Goal: Task Accomplishment & Management: Complete application form

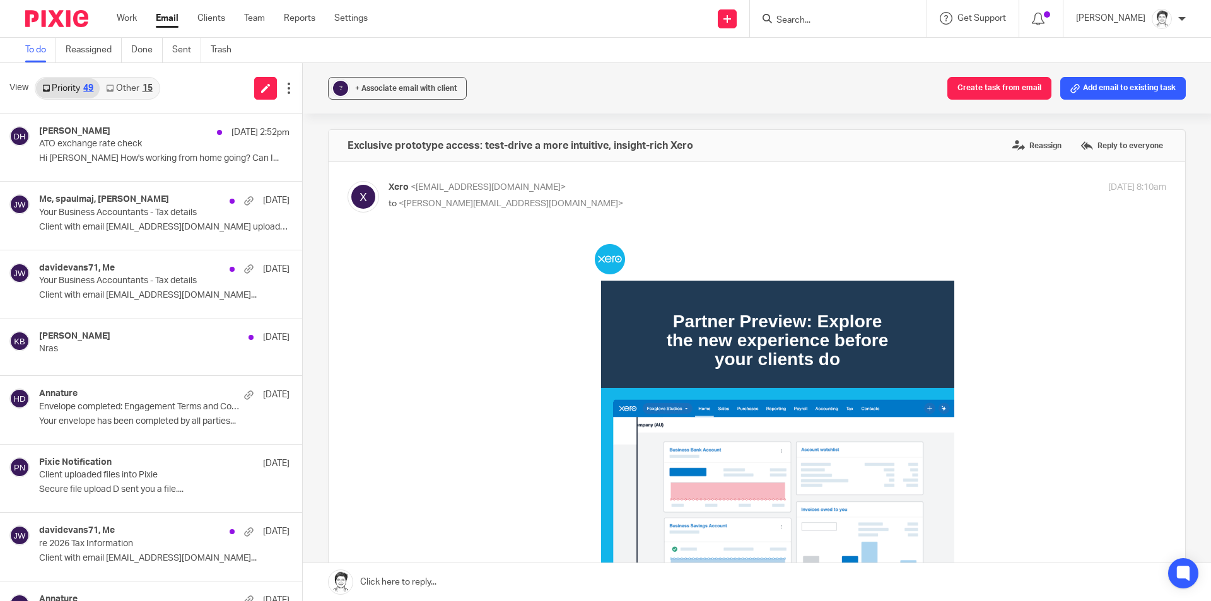
scroll to position [1983, 0]
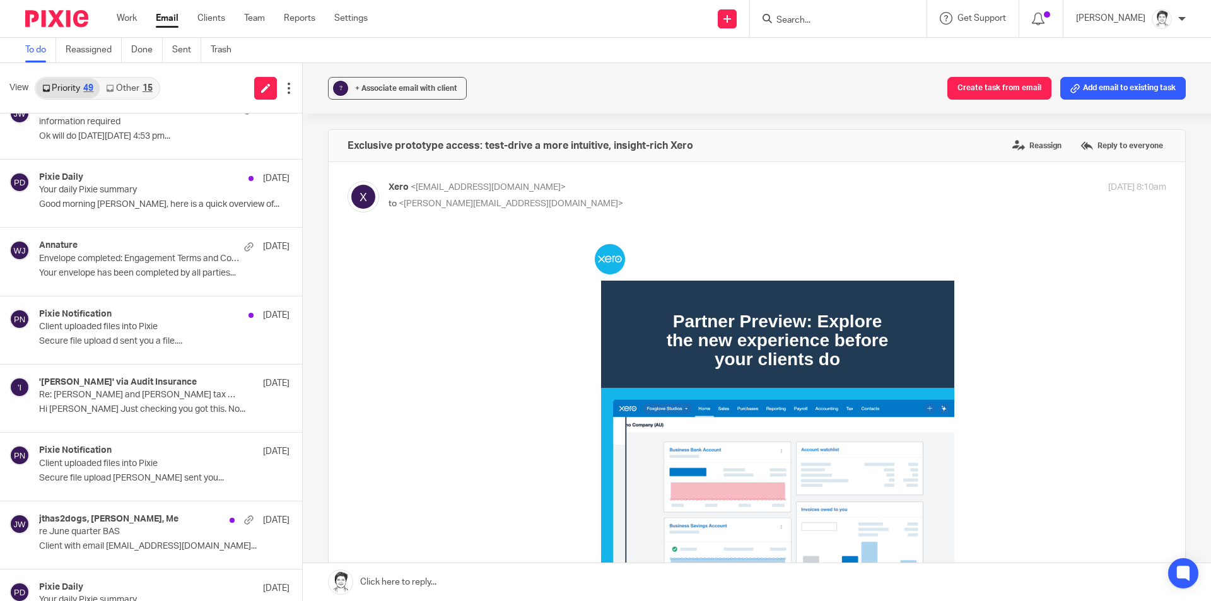
click at [809, 11] on form at bounding box center [842, 19] width 134 height 16
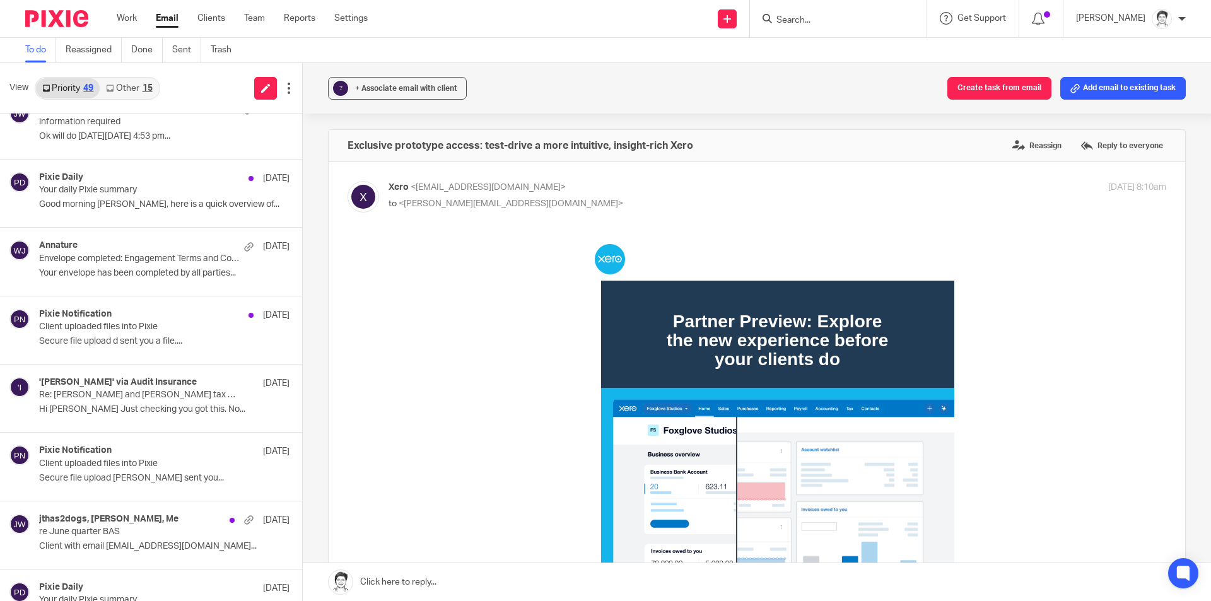
click at [807, 21] on input "Search" at bounding box center [832, 20] width 114 height 11
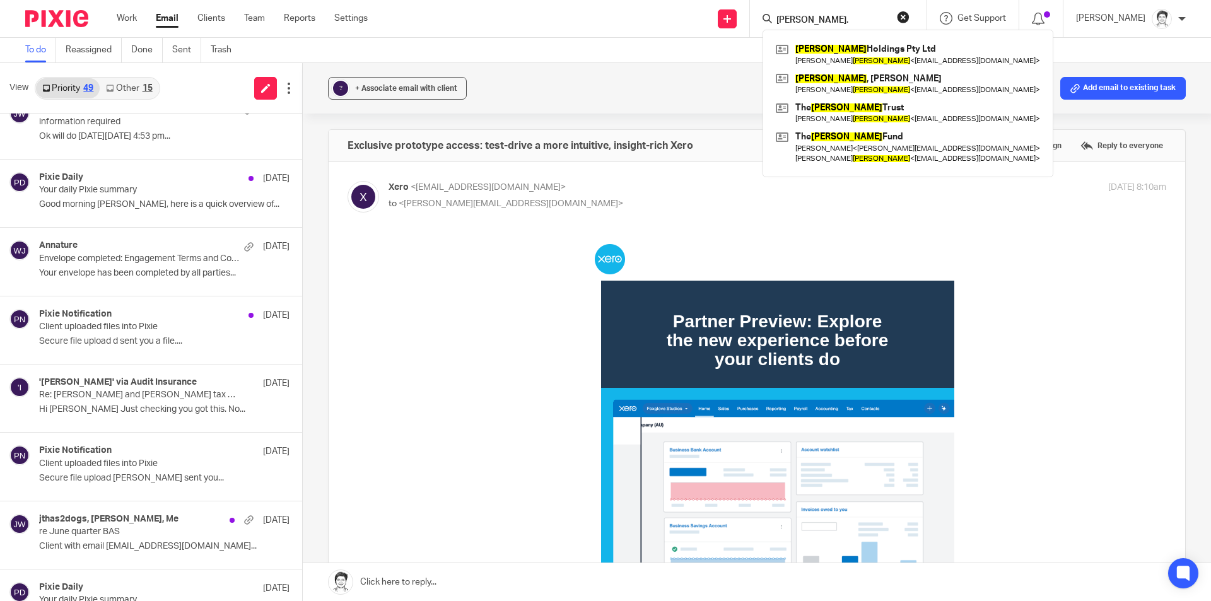
type input "trudgeon."
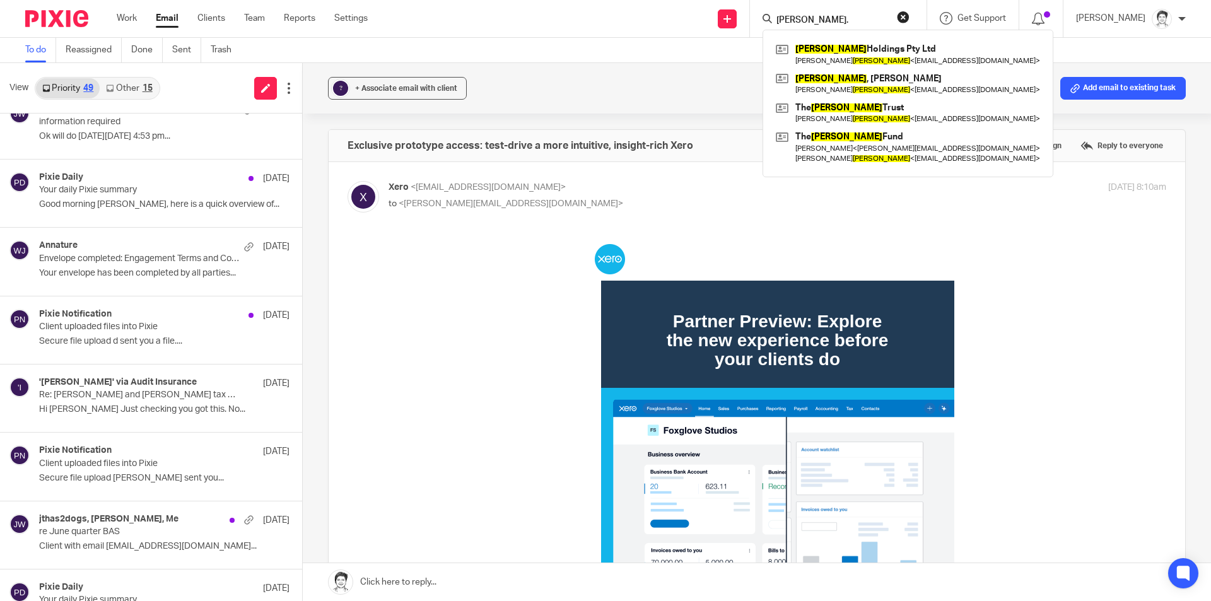
click button "submit" at bounding box center [0, 0] width 0 height 0
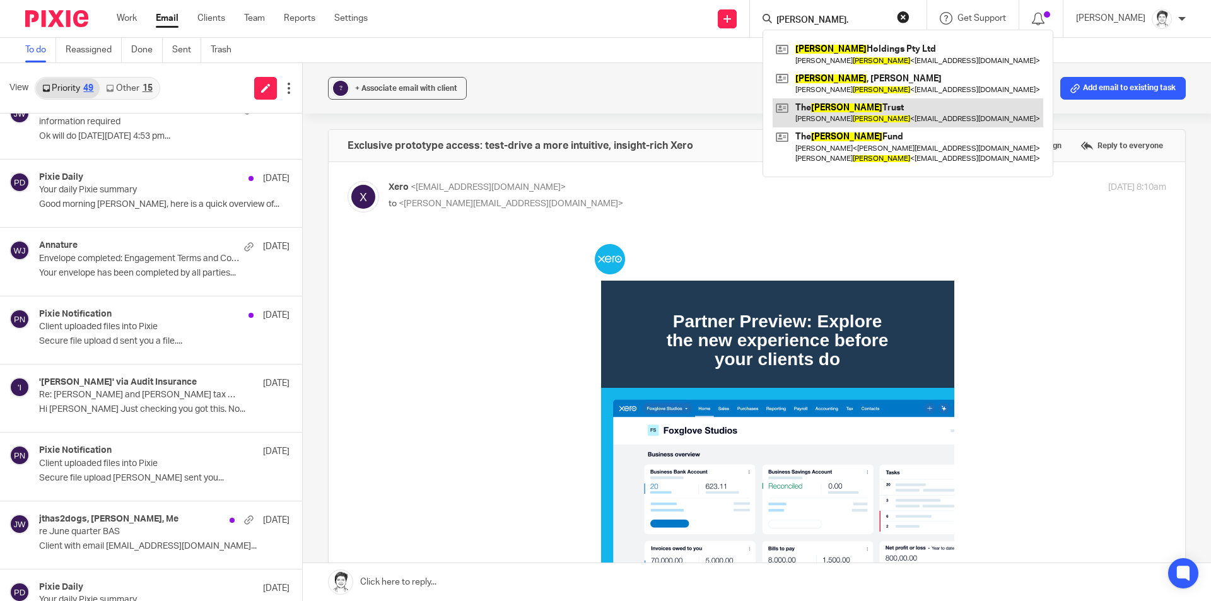
click at [830, 108] on link at bounding box center [908, 112] width 271 height 29
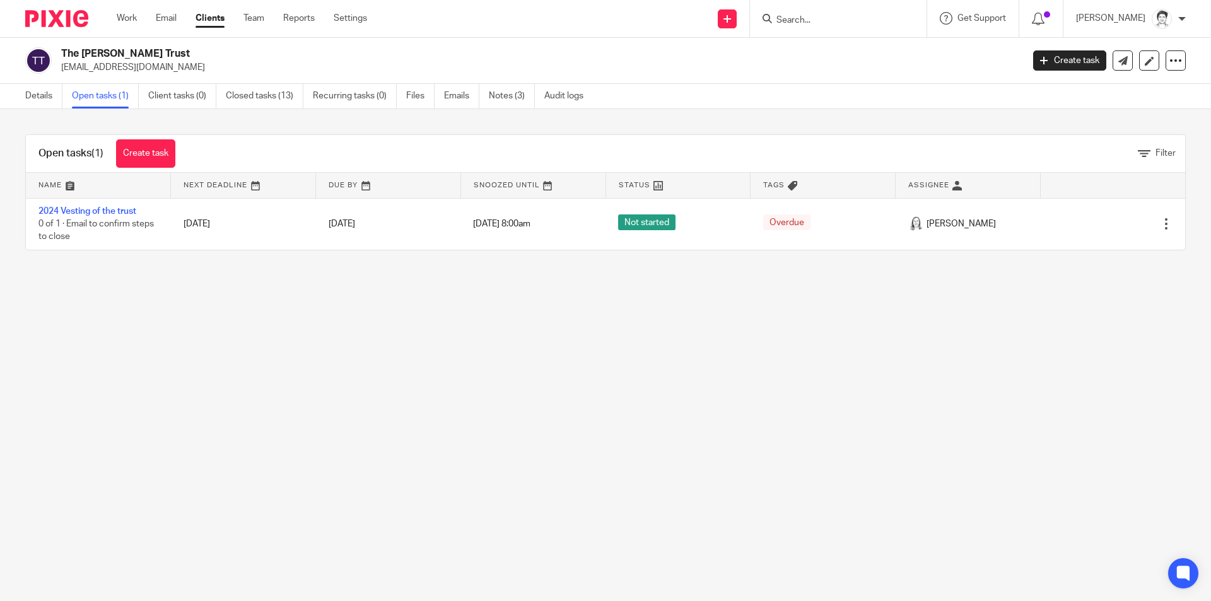
click at [827, 19] on input "Search" at bounding box center [832, 20] width 114 height 11
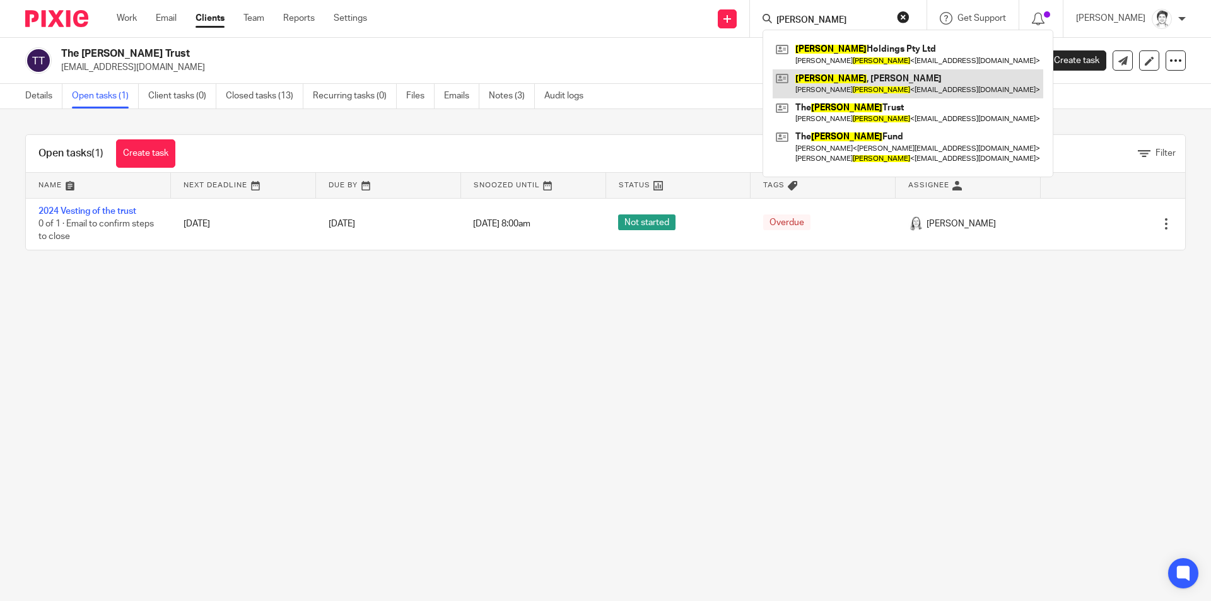
type input "trudgeon"
click at [835, 74] on link at bounding box center [908, 83] width 271 height 29
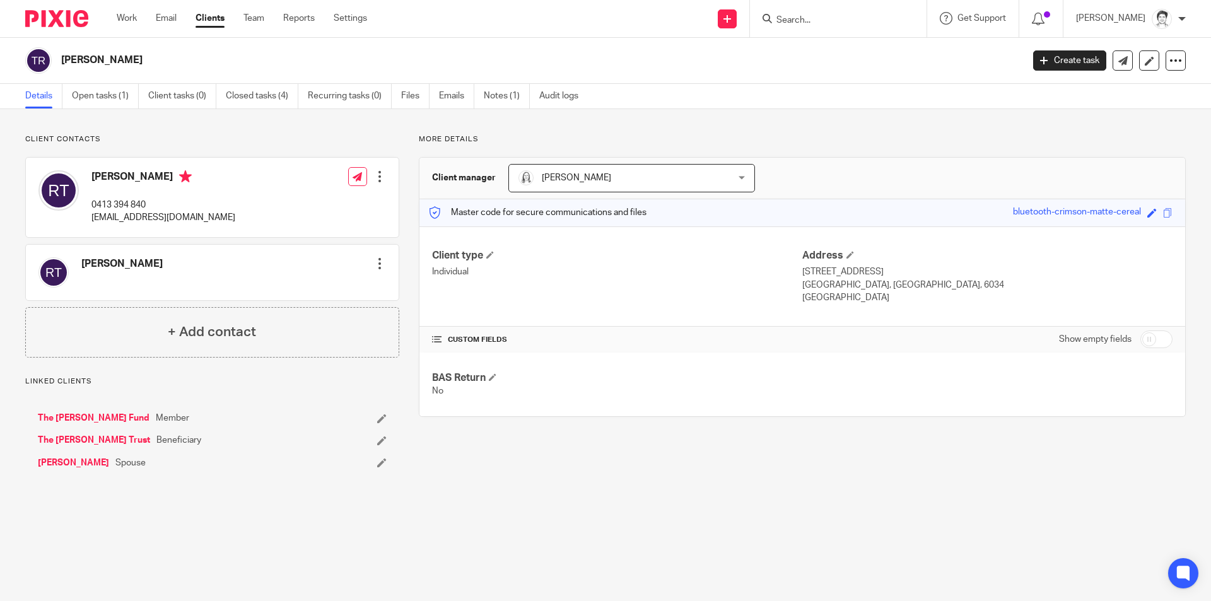
click at [100, 99] on link "Open tasks (1)" at bounding box center [105, 96] width 67 height 25
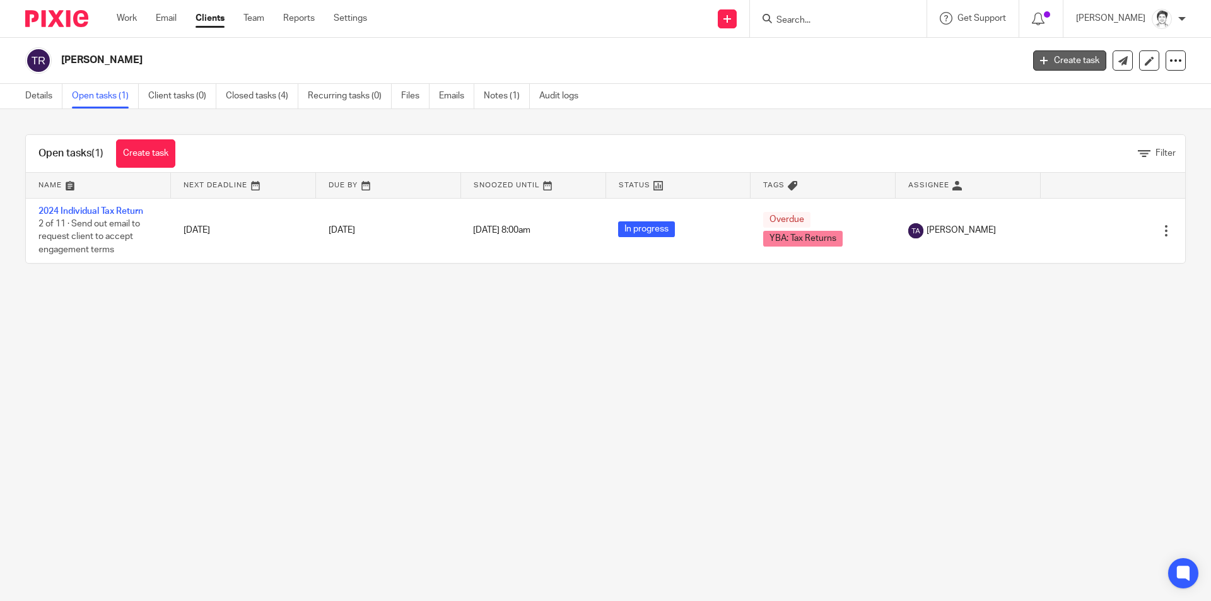
click at [1044, 61] on link "Create task" at bounding box center [1069, 60] width 73 height 20
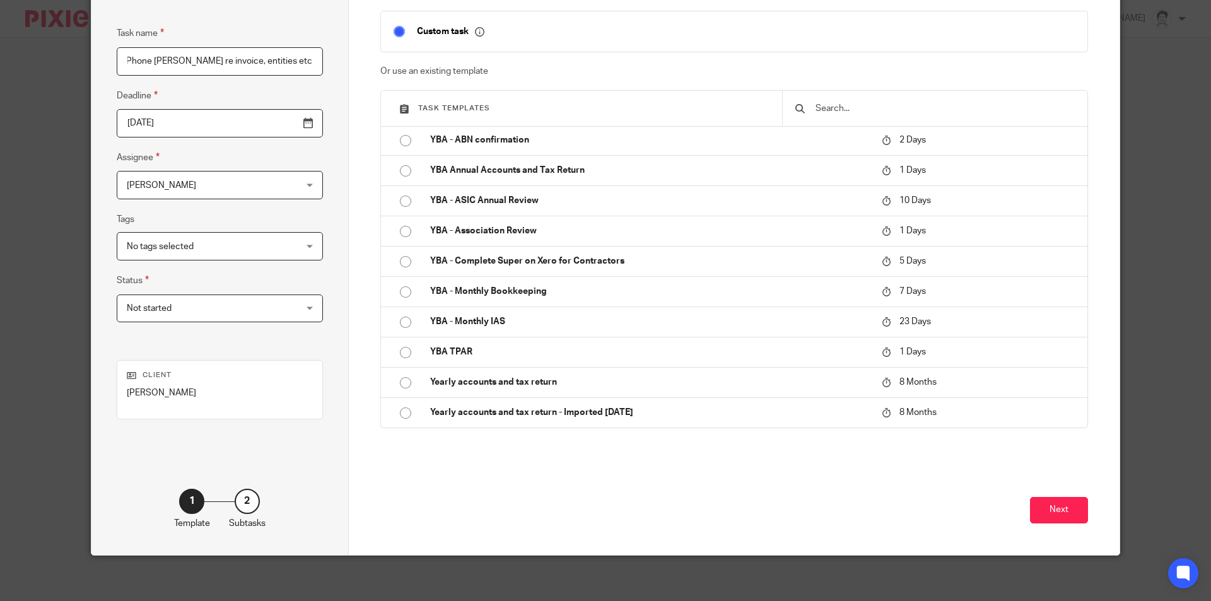
scroll to position [102, 0]
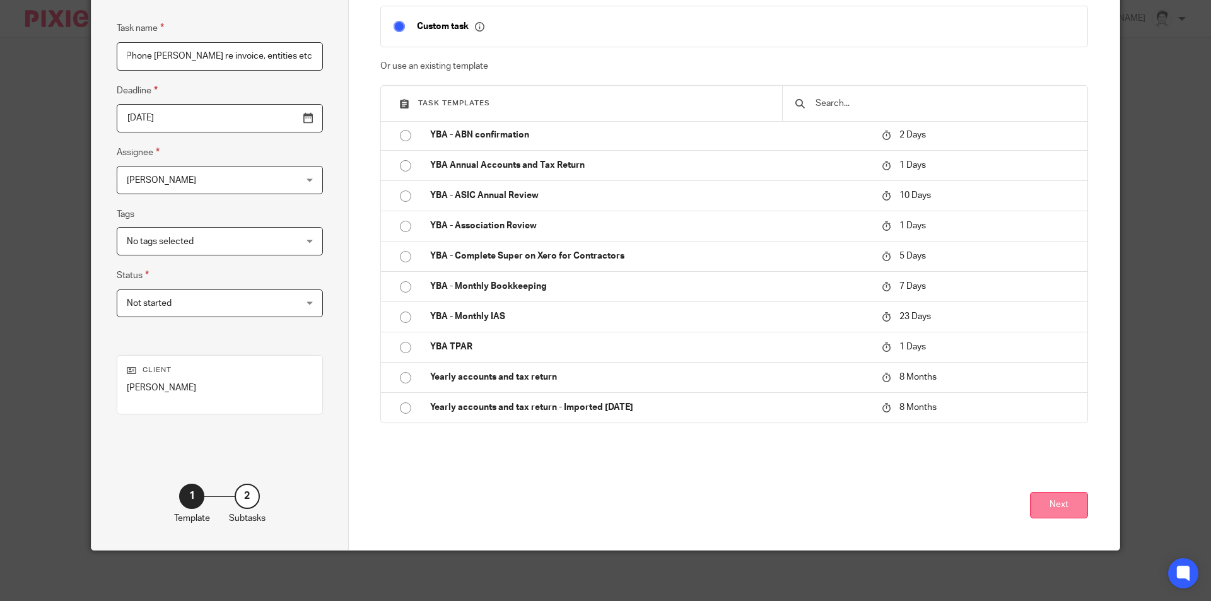
type input "Phone [PERSON_NAME] re invoice, entities etc"
click at [1046, 503] on button "Next" at bounding box center [1059, 505] width 58 height 27
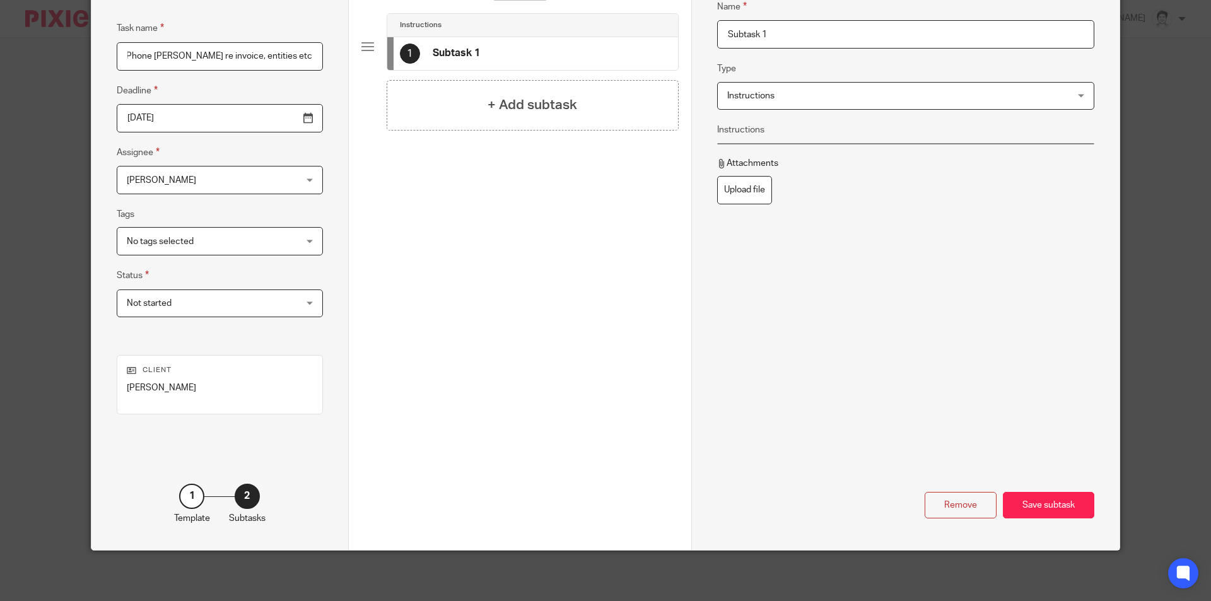
scroll to position [0, 0]
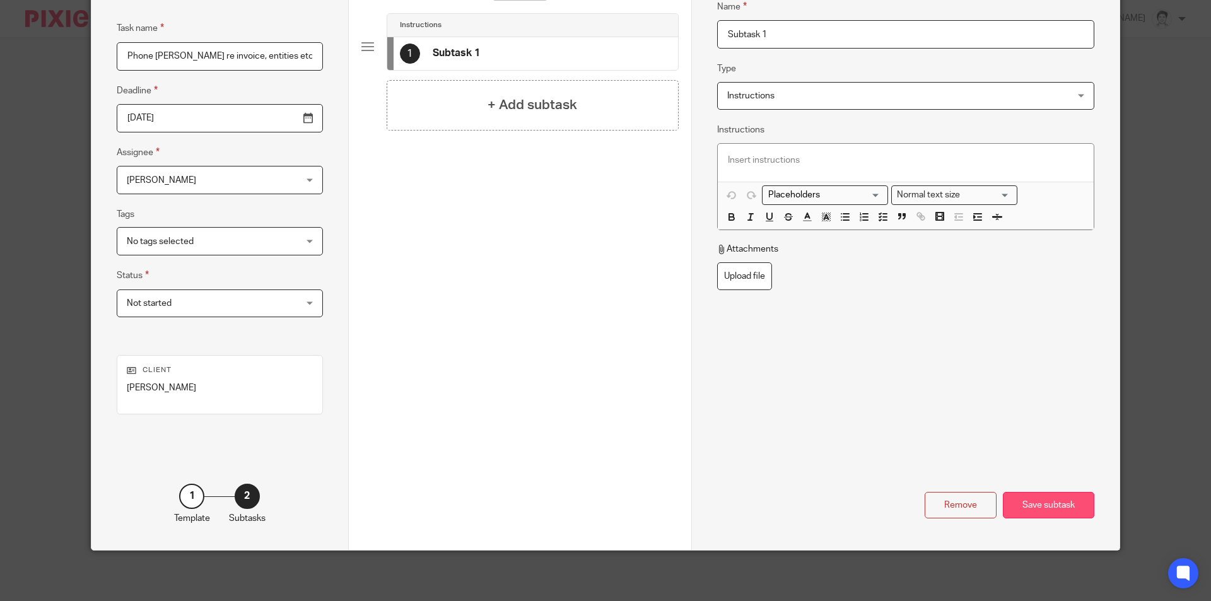
click at [1060, 507] on div "Save subtask" at bounding box center [1048, 505] width 91 height 27
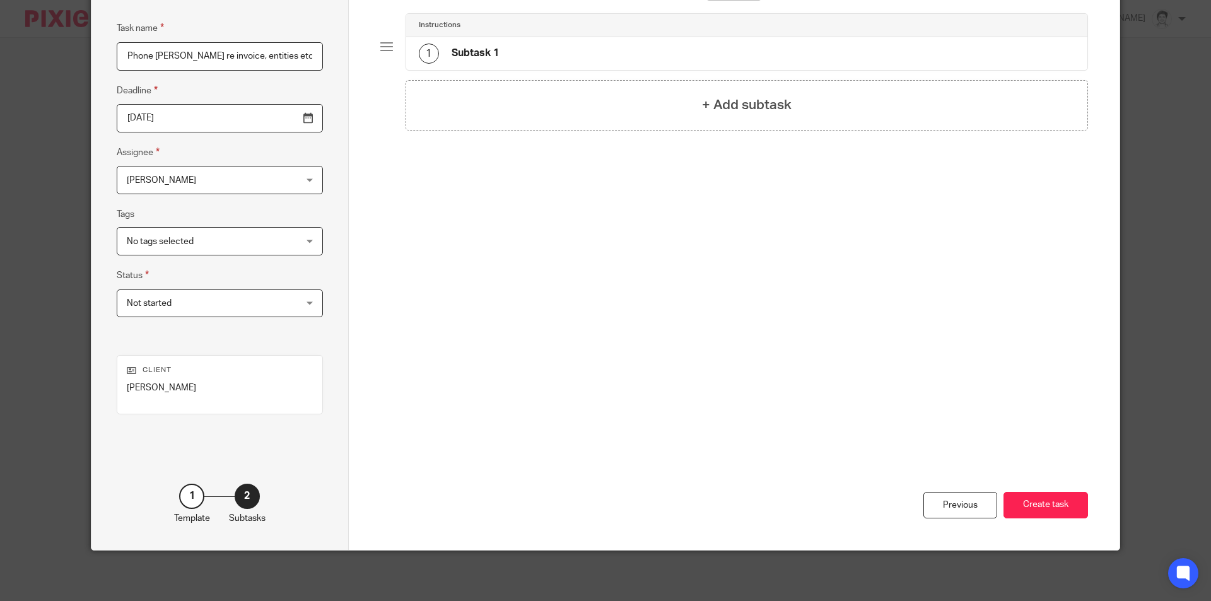
drag, startPoint x: 1040, startPoint y: 501, endPoint x: 1033, endPoint y: 487, distance: 15.5
click at [1038, 498] on button "Create task" at bounding box center [1045, 505] width 85 height 27
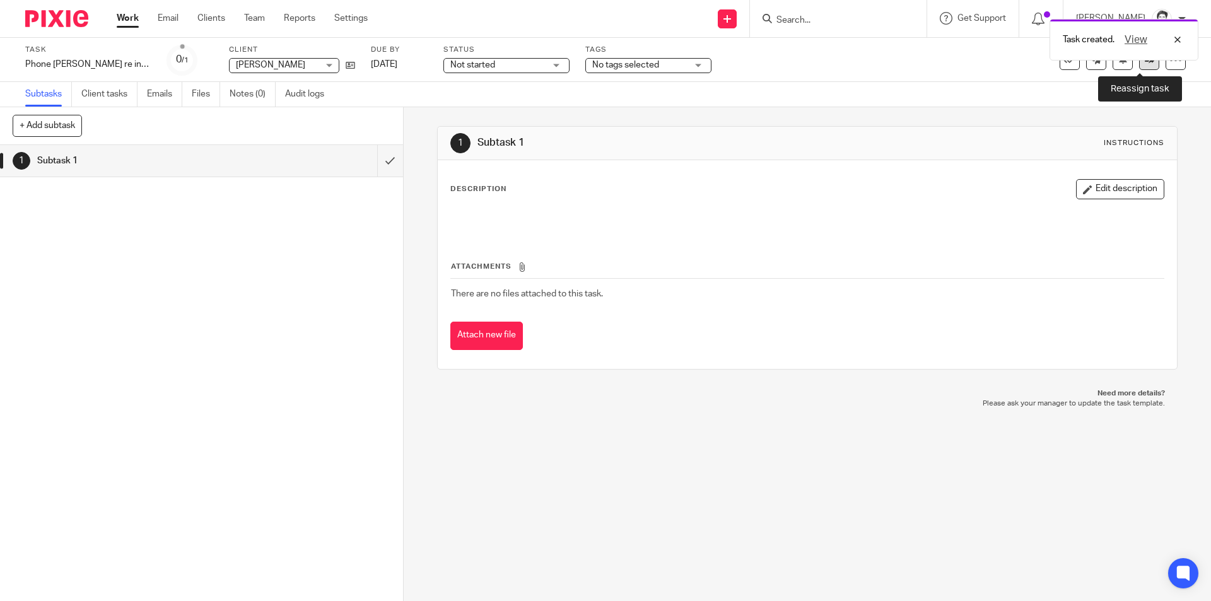
click at [1139, 63] on link at bounding box center [1149, 60] width 20 height 20
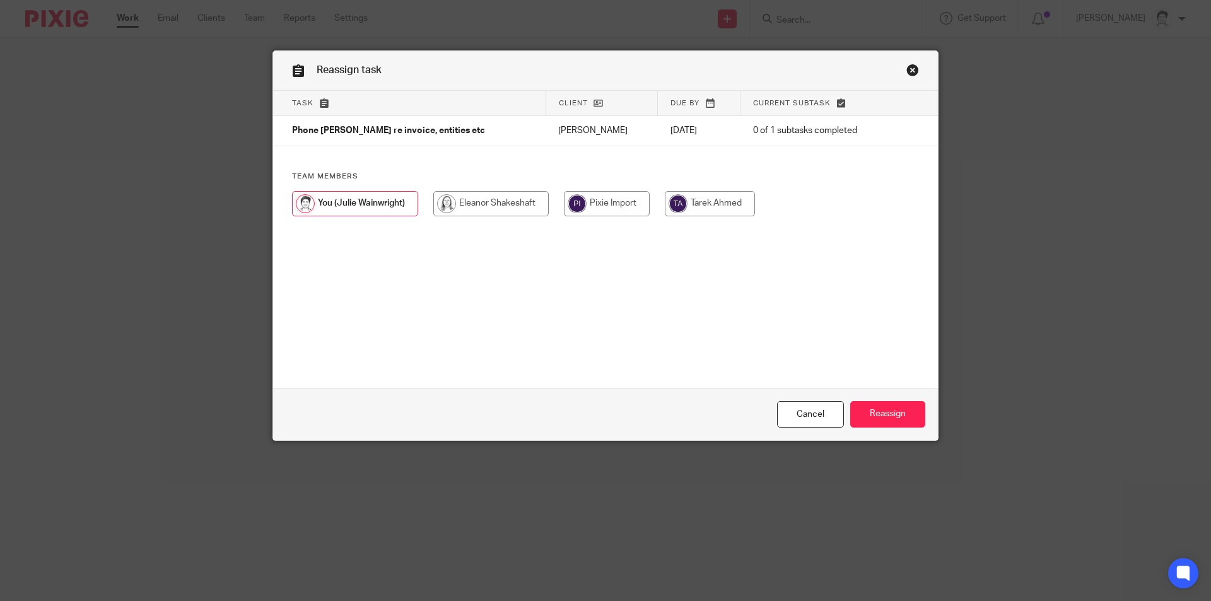
click at [490, 212] on input "radio" at bounding box center [490, 203] width 115 height 25
radio input "true"
click at [880, 411] on input "Reassign" at bounding box center [887, 414] width 75 height 27
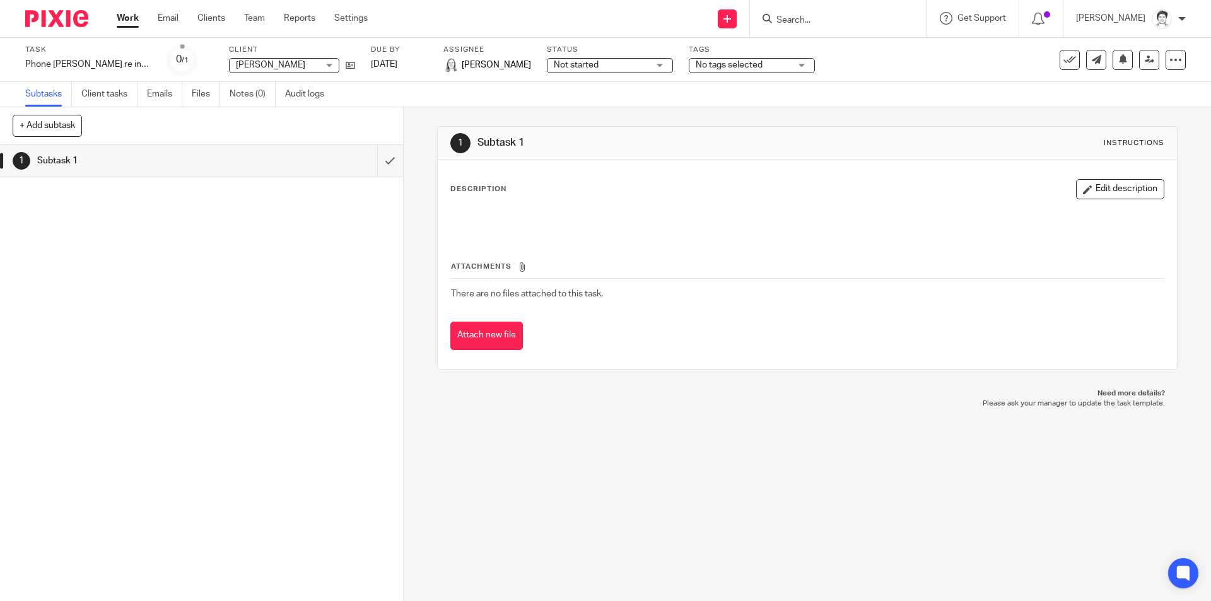
drag, startPoint x: 853, startPoint y: 20, endPoint x: 862, endPoint y: 14, distance: 11.4
click at [861, 20] on input "Search" at bounding box center [832, 20] width 114 height 11
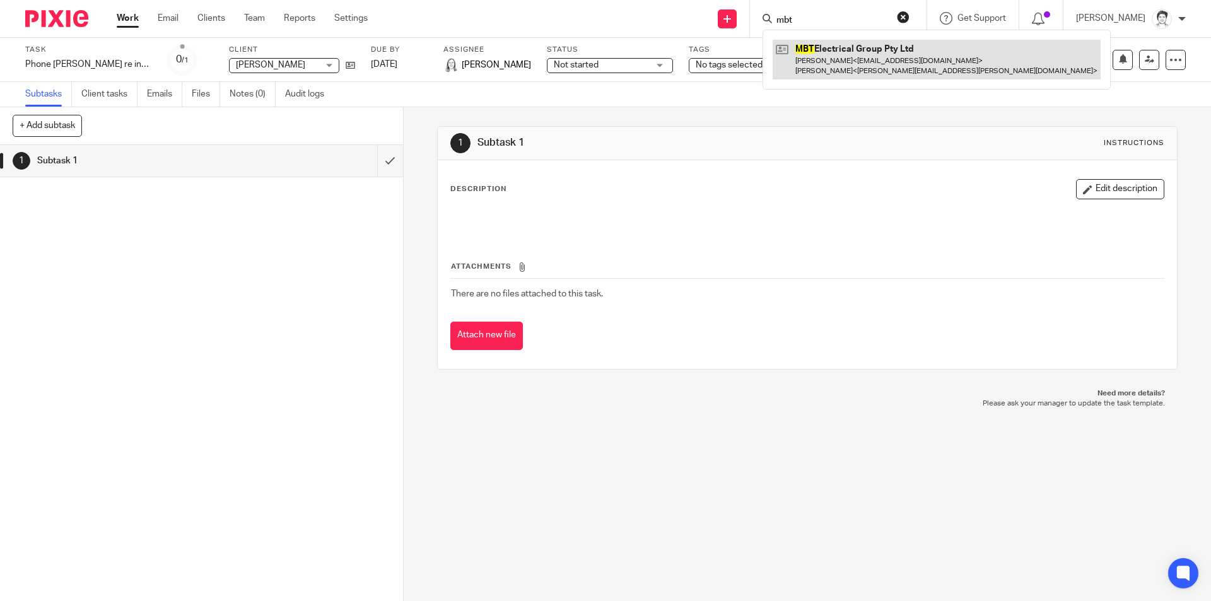
type input "mbt"
click at [873, 51] on link at bounding box center [937, 59] width 328 height 39
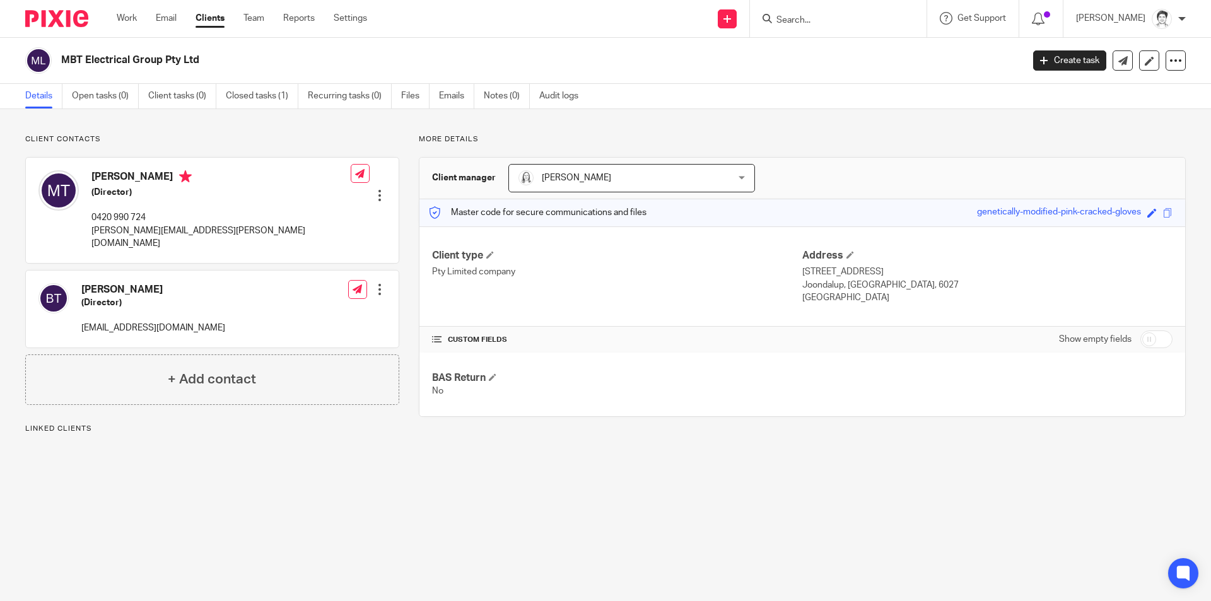
drag, startPoint x: 0, startPoint y: 0, endPoint x: 1019, endPoint y: 101, distance: 1023.5
click at [1060, 59] on link "Create task" at bounding box center [1069, 60] width 73 height 20
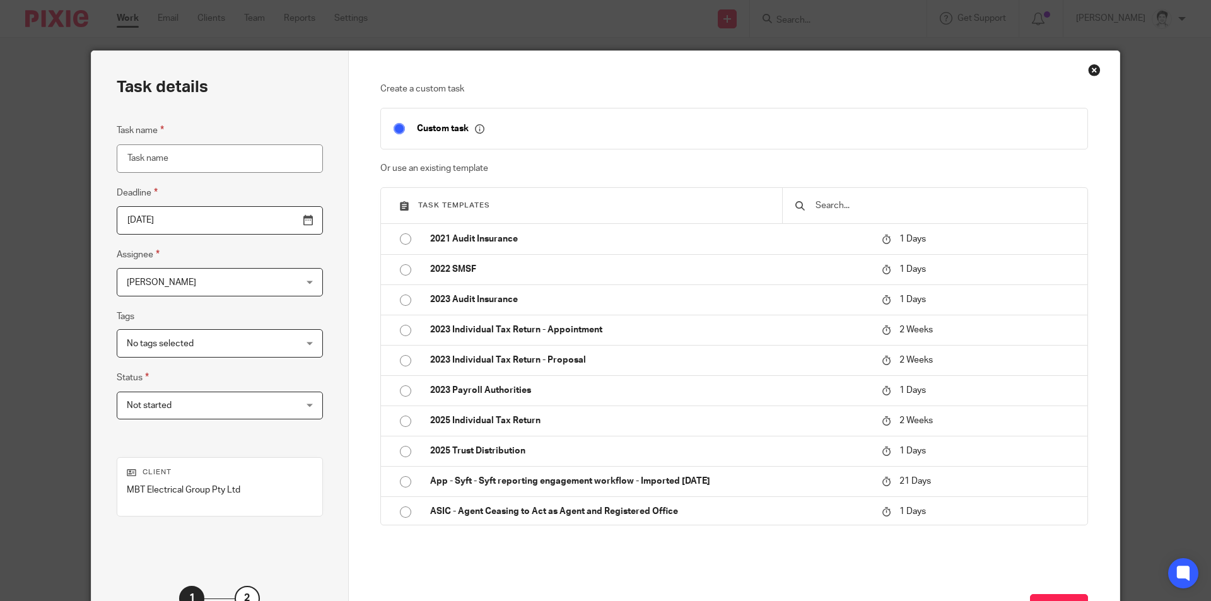
click at [831, 199] on input "text" at bounding box center [944, 206] width 260 height 14
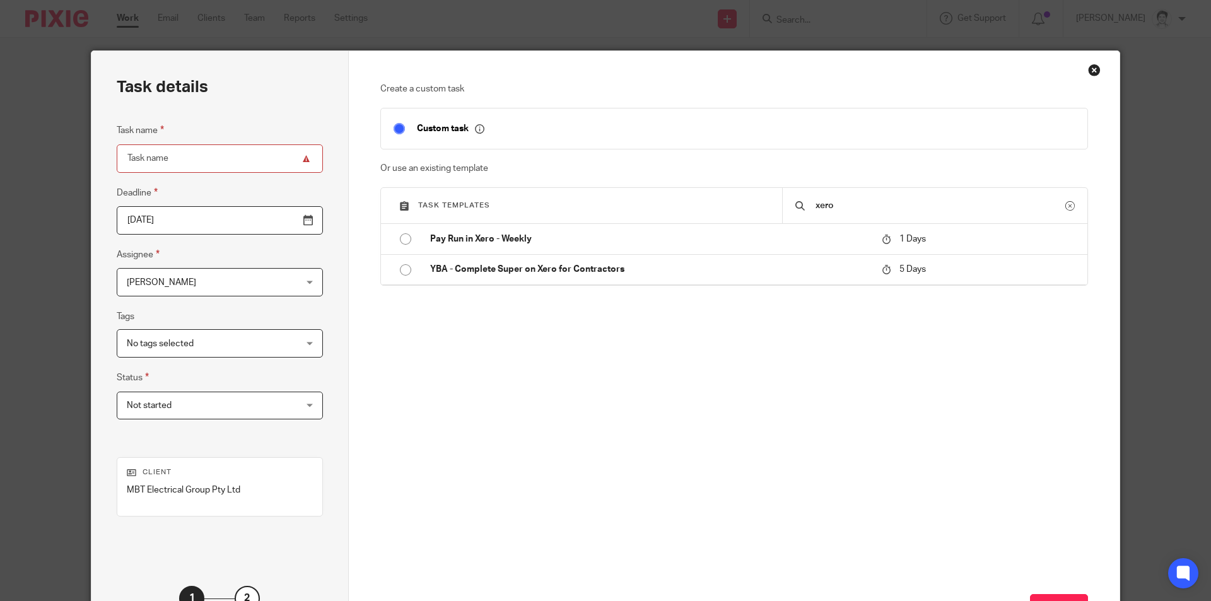
type input "xero"
drag, startPoint x: 168, startPoint y: 160, endPoint x: 182, endPoint y: 162, distance: 14.7
click at [172, 160] on input "Task name" at bounding box center [220, 158] width 206 height 28
type input "P"
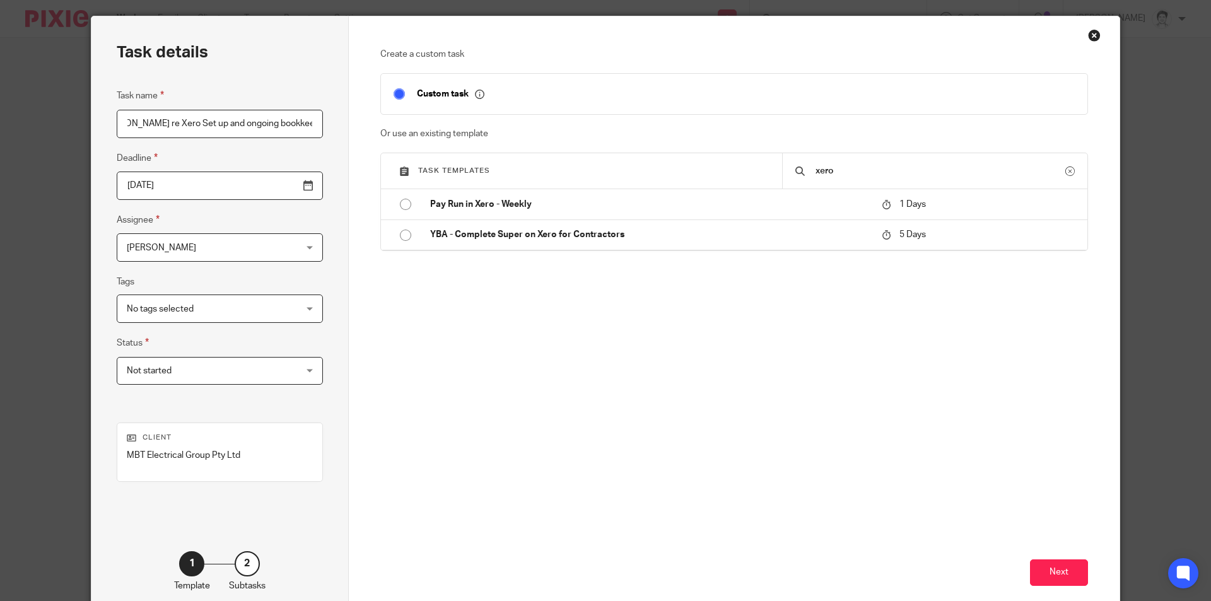
scroll to position [102, 0]
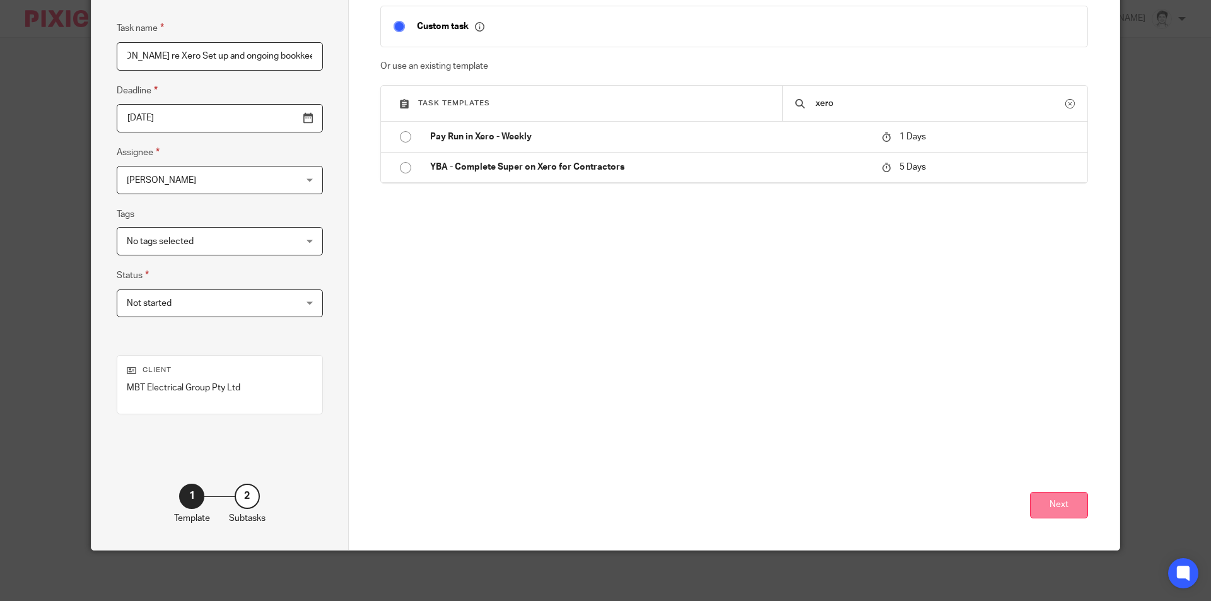
type input "Call Mitch re Xero Set up and ongoing bookkeeping"
click at [1056, 505] on button "Next" at bounding box center [1059, 505] width 58 height 27
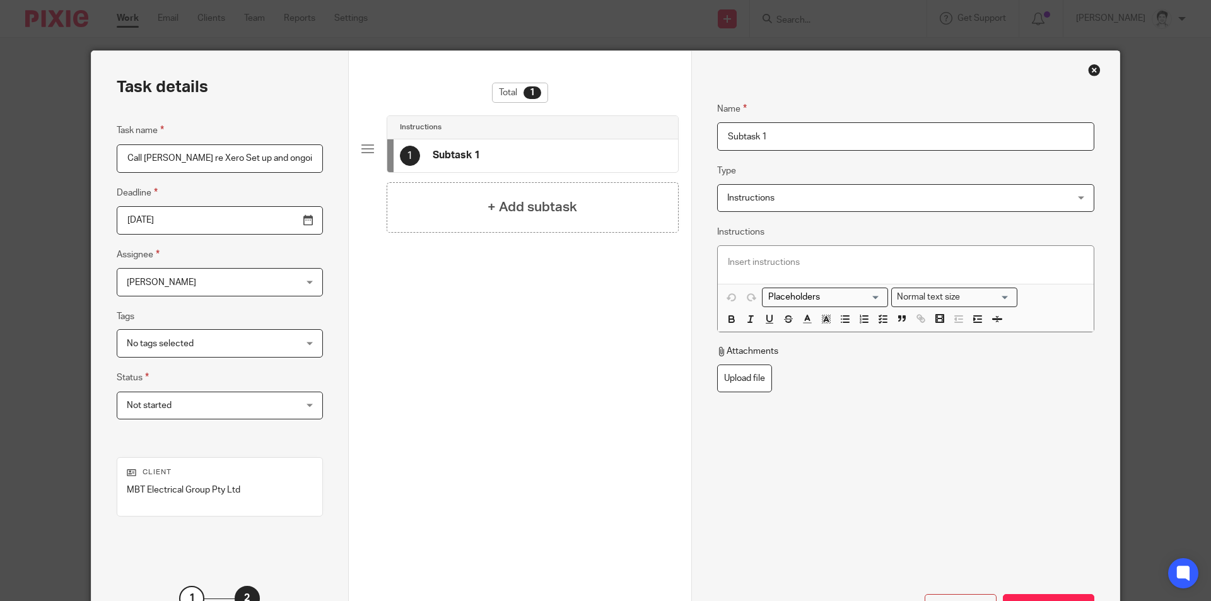
drag, startPoint x: 789, startPoint y: 135, endPoint x: 614, endPoint y: 179, distance: 180.8
click at [614, 179] on div "Task details Task name Call Mitch re Xero Set up and ongoing bookkeeping Deadli…" at bounding box center [605, 351] width 1028 height 601
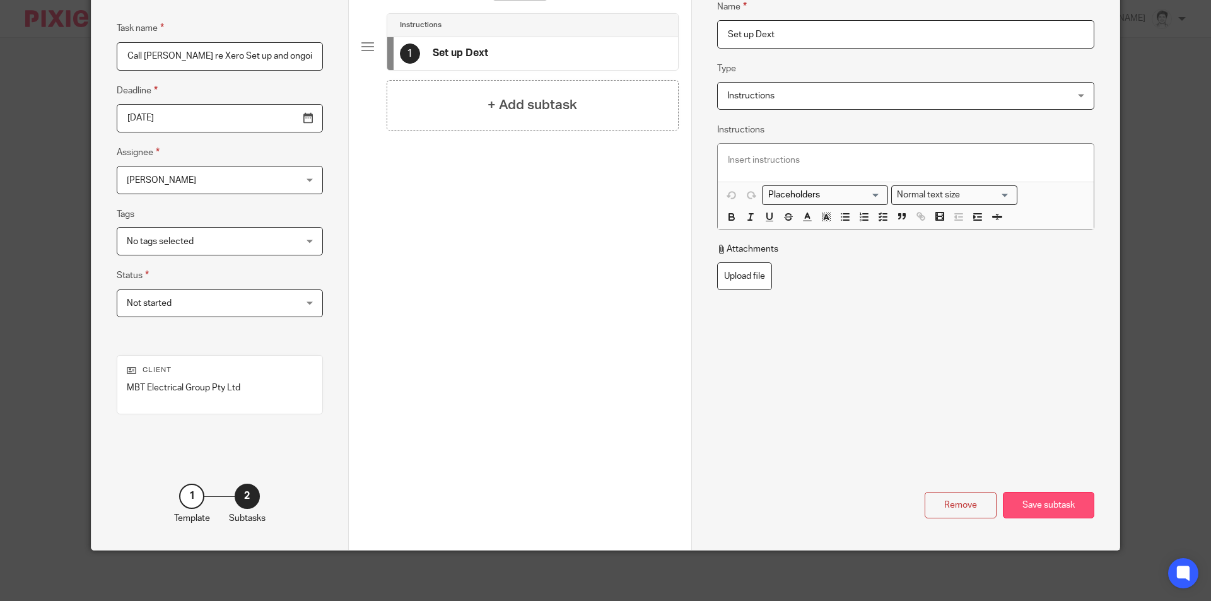
click at [1081, 508] on div "Save subtask" at bounding box center [1048, 505] width 91 height 27
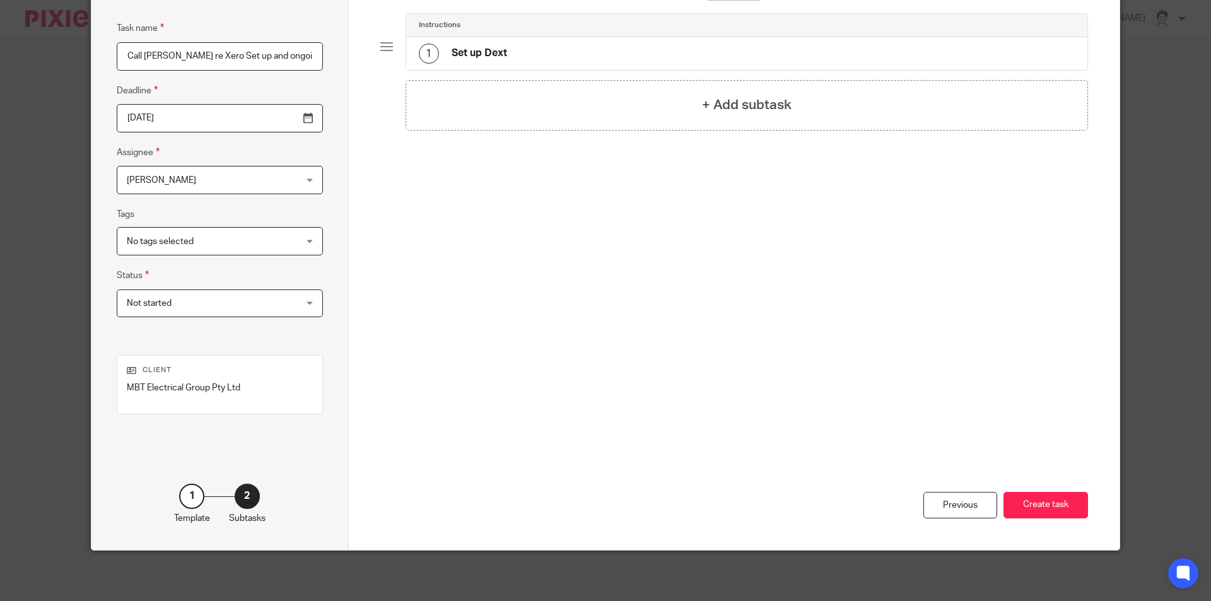
scroll to position [0, 0]
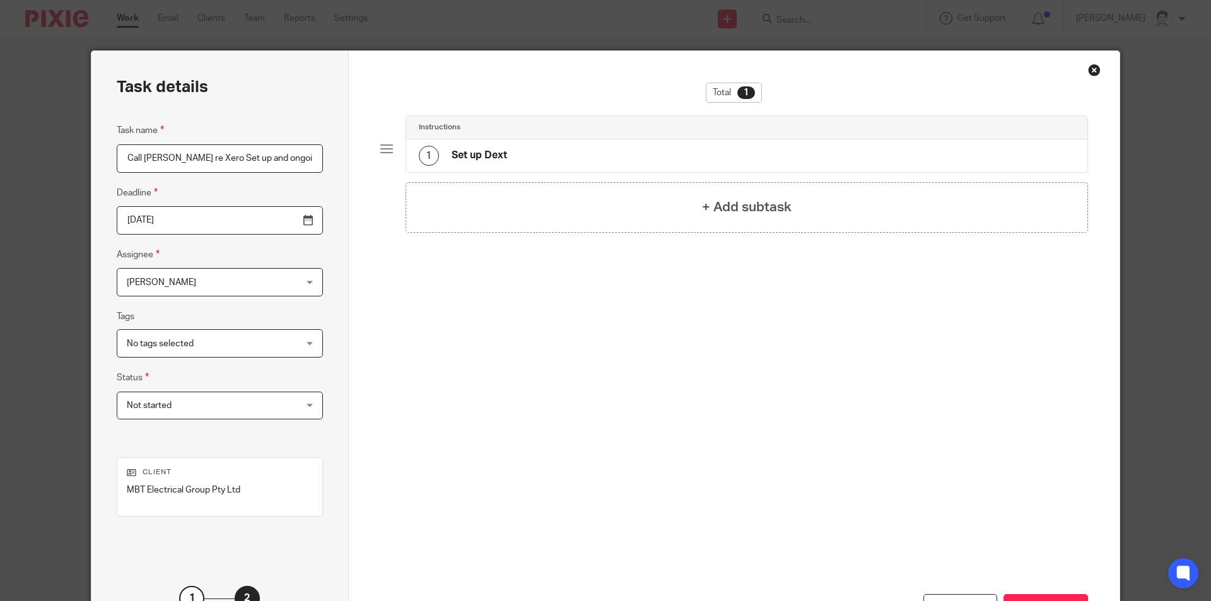
click at [501, 154] on h4 "Set up Dext" at bounding box center [480, 155] width 56 height 13
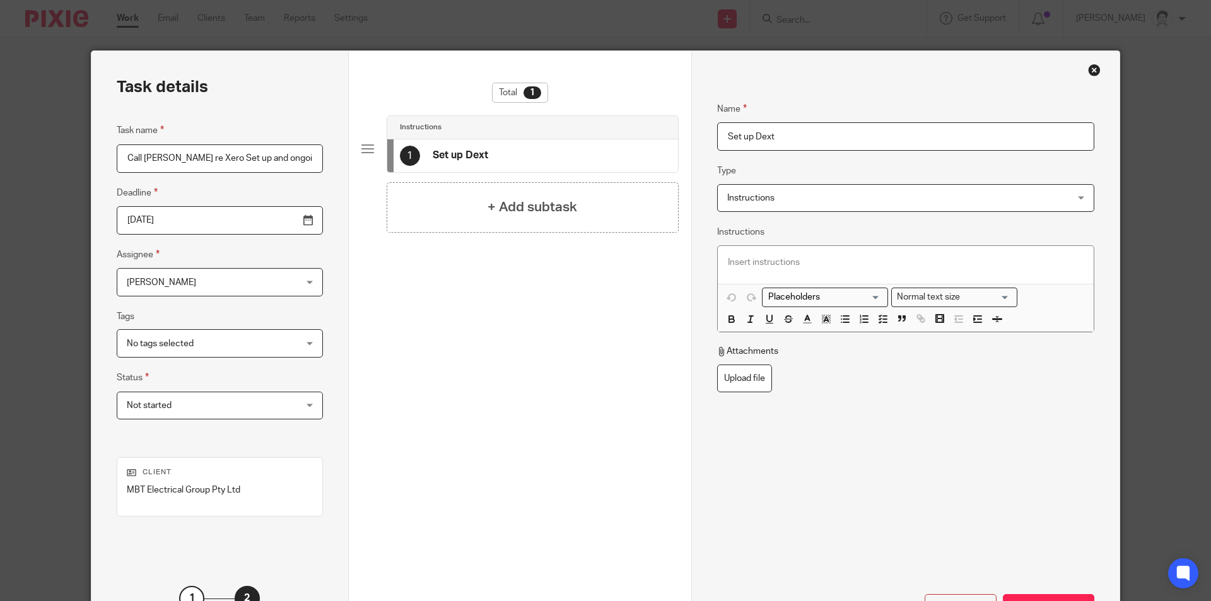
drag, startPoint x: 792, startPoint y: 146, endPoint x: 668, endPoint y: 143, distance: 124.3
click at [668, 143] on div "Task details Task name Call Mitch re Xero Set up and ongoing bookkeeping Deadli…" at bounding box center [605, 351] width 1028 height 601
type input "Call [PERSON_NAME] re ongoing bookkeeping"
drag, startPoint x: 740, startPoint y: 246, endPoint x: 753, endPoint y: 259, distance: 18.7
click at [742, 247] on div at bounding box center [906, 265] width 376 height 38
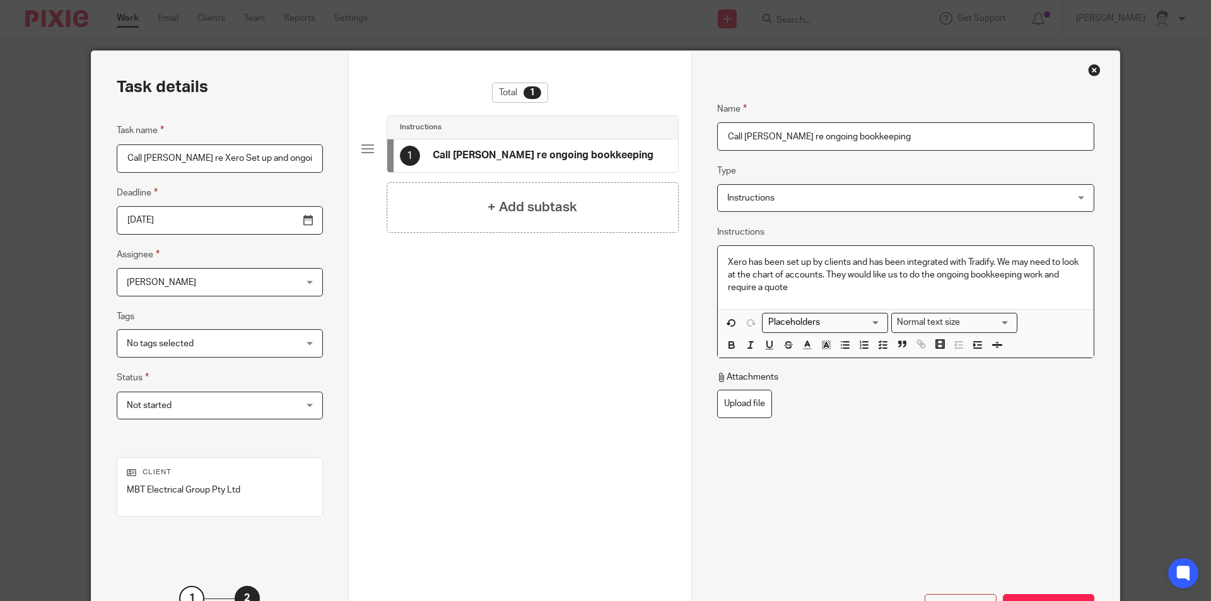
scroll to position [102, 0]
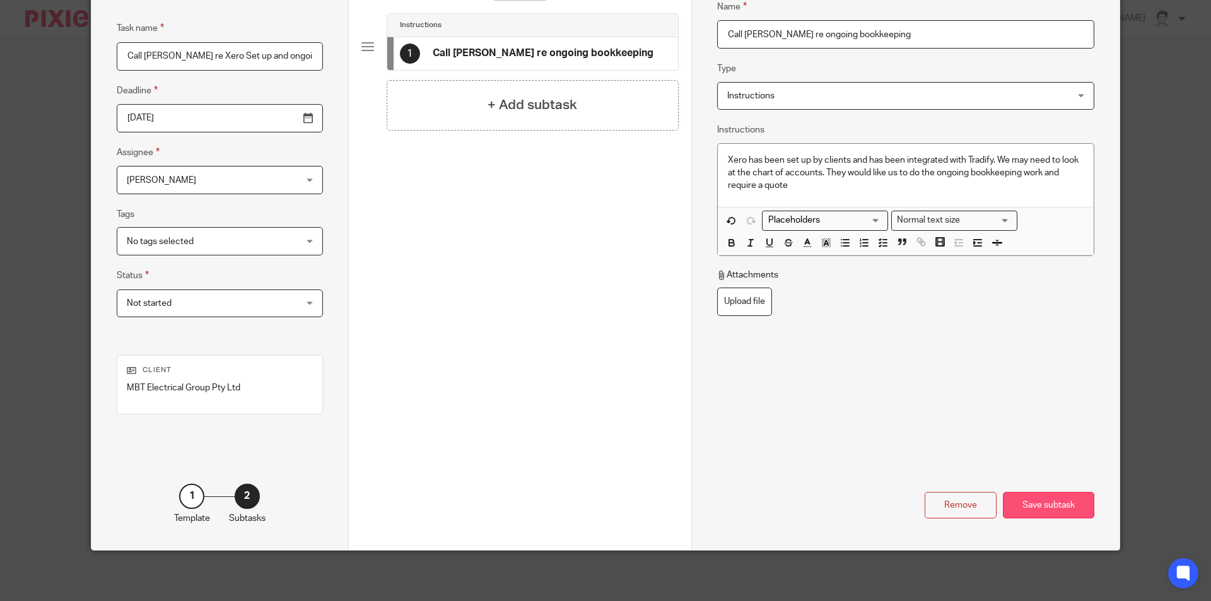
click at [1026, 506] on div "Save subtask" at bounding box center [1048, 505] width 91 height 27
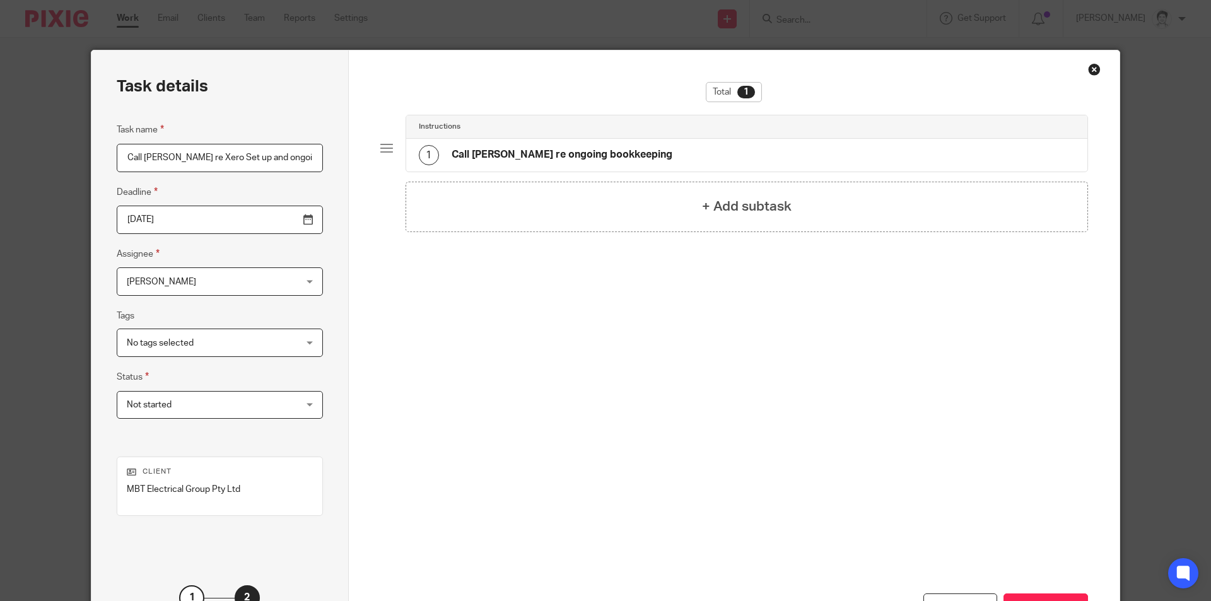
scroll to position [0, 0]
click at [762, 216] on h4 "+ Add subtask" at bounding box center [747, 207] width 90 height 20
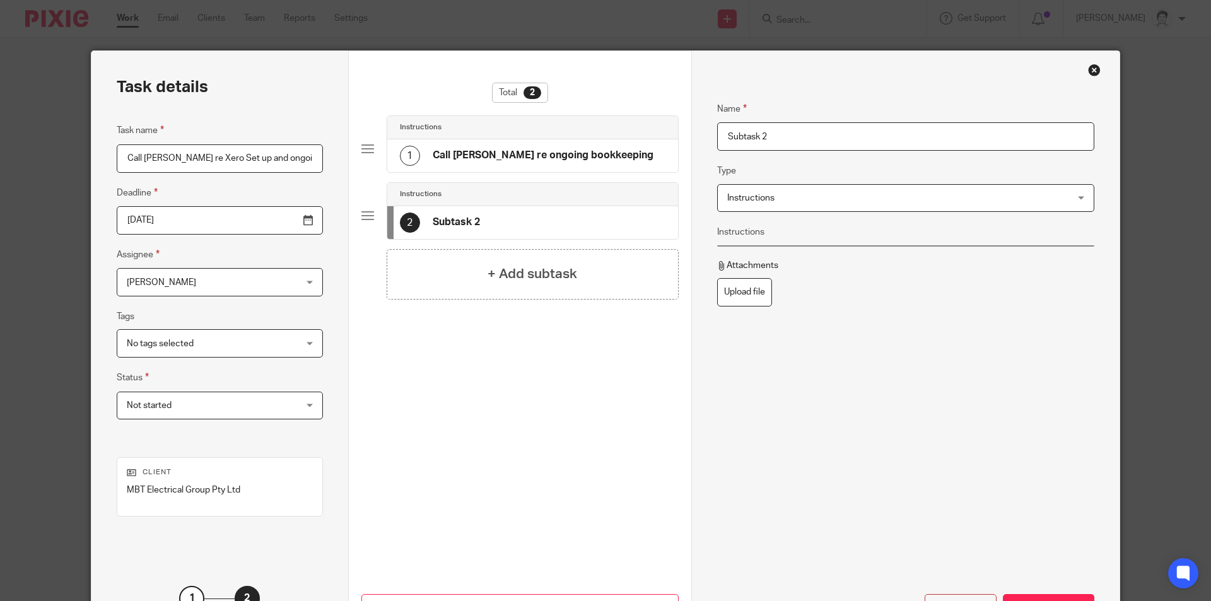
drag, startPoint x: 798, startPoint y: 132, endPoint x: 646, endPoint y: 151, distance: 153.7
click at [648, 149] on div "Task details Task name Call Mitch re Xero Set up and ongoing bookkeeping Deadli…" at bounding box center [605, 351] width 1028 height 601
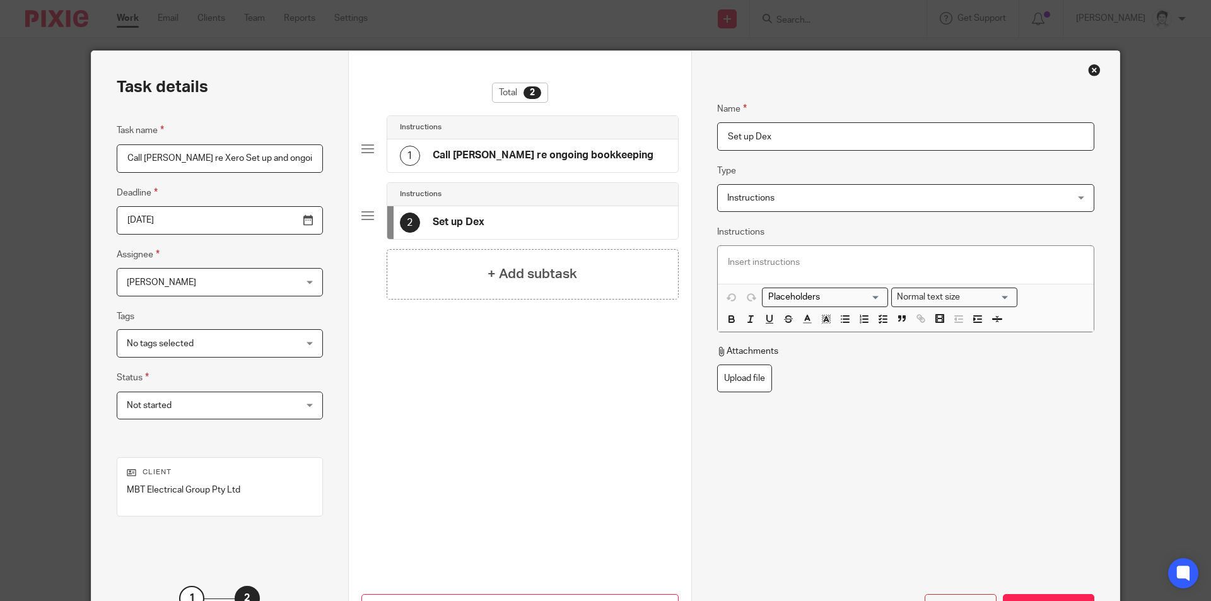
type input "Set up Dext"
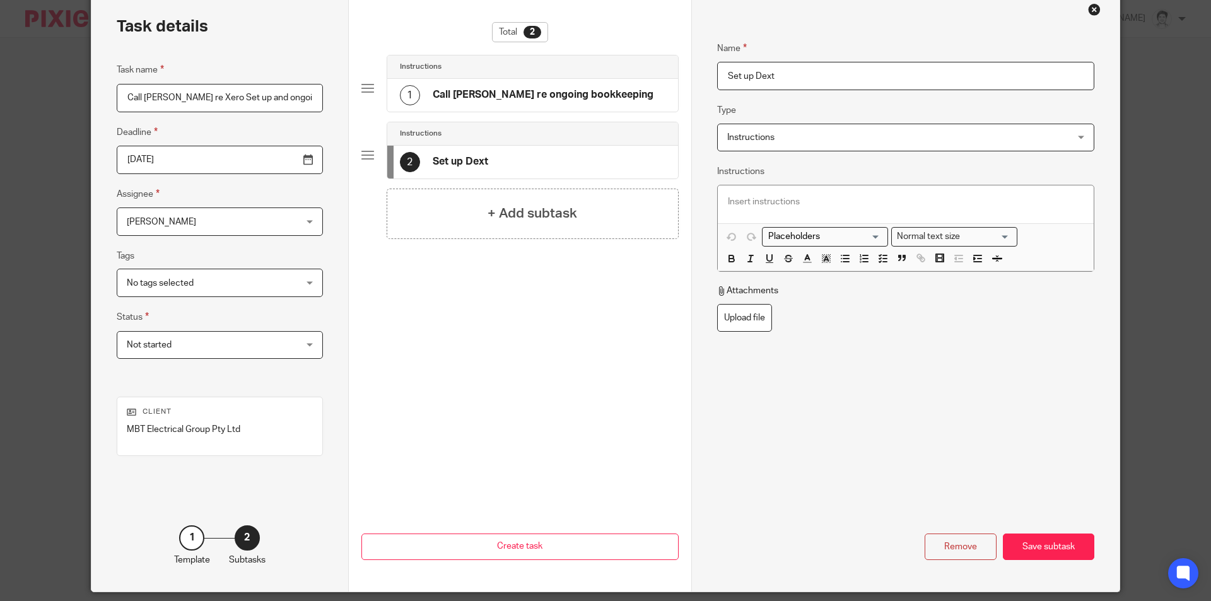
scroll to position [102, 0]
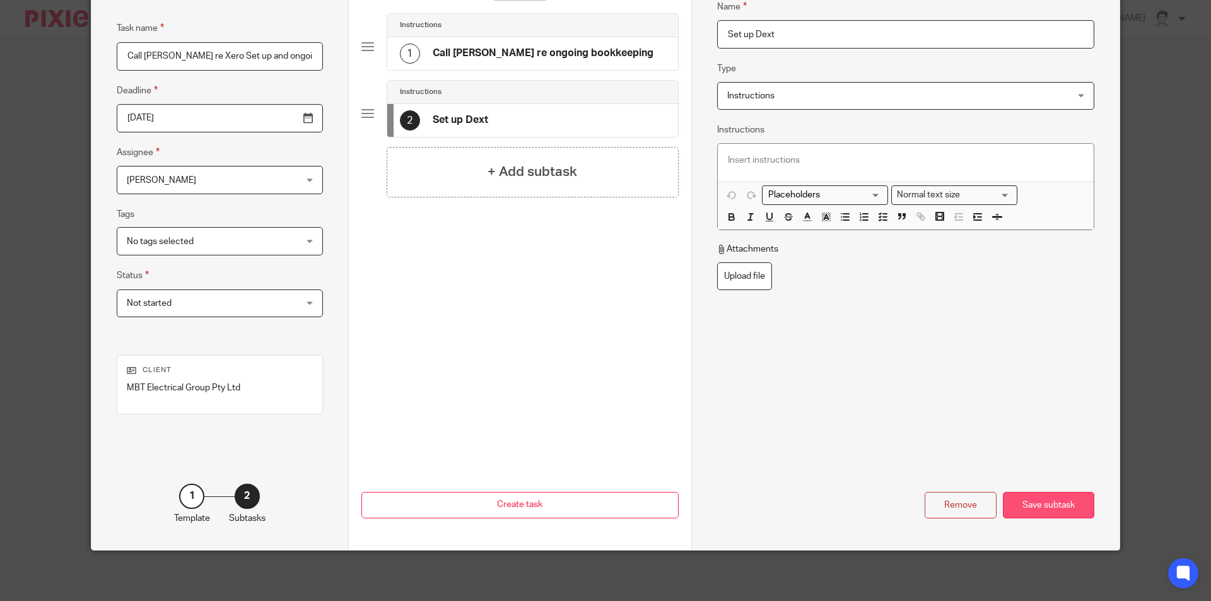
click at [1060, 513] on div "Save subtask" at bounding box center [1048, 505] width 91 height 27
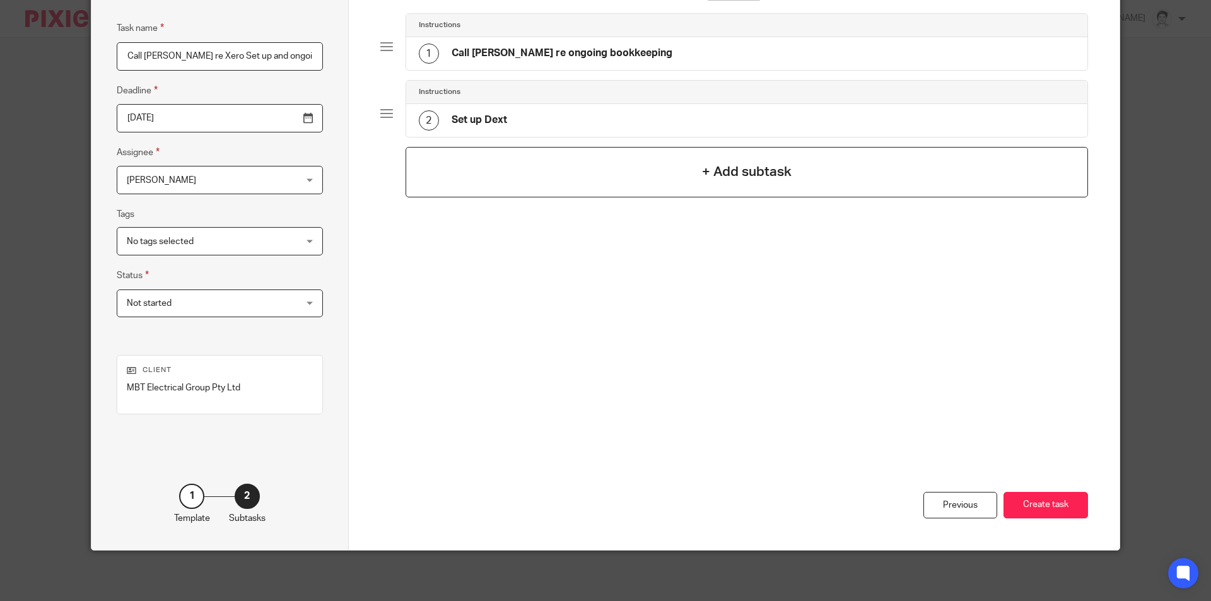
click at [762, 170] on h4 "+ Add subtask" at bounding box center [747, 172] width 90 height 20
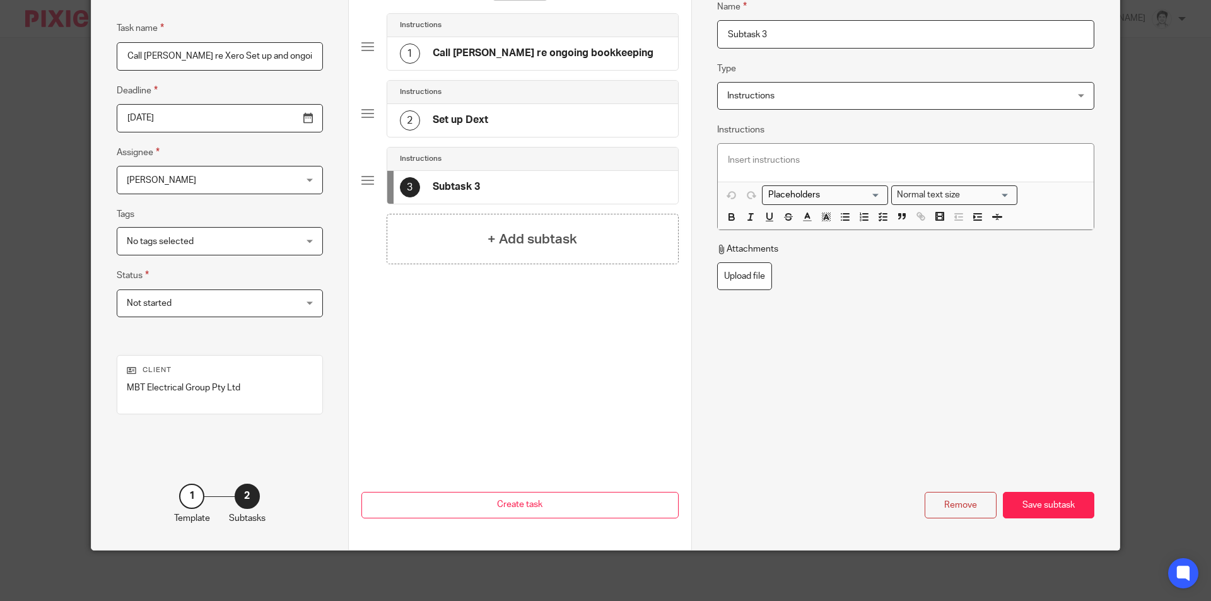
drag, startPoint x: 772, startPoint y: 38, endPoint x: 687, endPoint y: 47, distance: 85.6
click at [692, 45] on div "Name Call Mitch re ongoing bookkeeping Type Instructions Instructions Instructi…" at bounding box center [905, 249] width 428 height 601
type input "Set up ongoing jobs"
click at [1048, 501] on div "Save subtask" at bounding box center [1048, 505] width 91 height 27
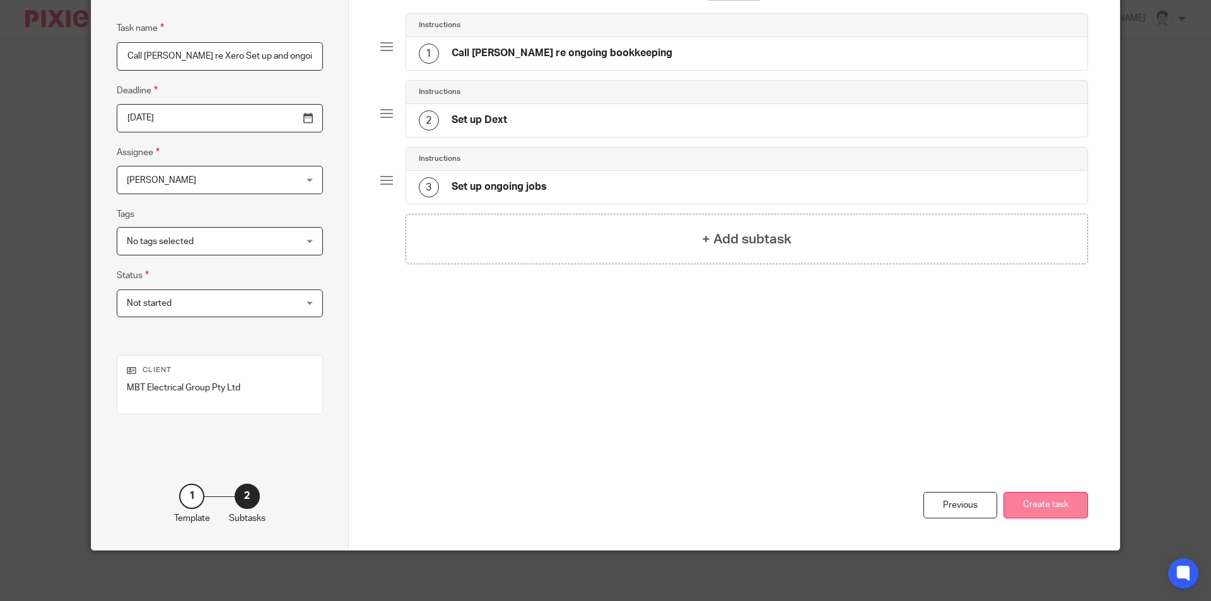
drag, startPoint x: 1047, startPoint y: 515, endPoint x: 1040, endPoint y: 518, distance: 7.6
click at [1046, 518] on button "Create task" at bounding box center [1045, 505] width 85 height 27
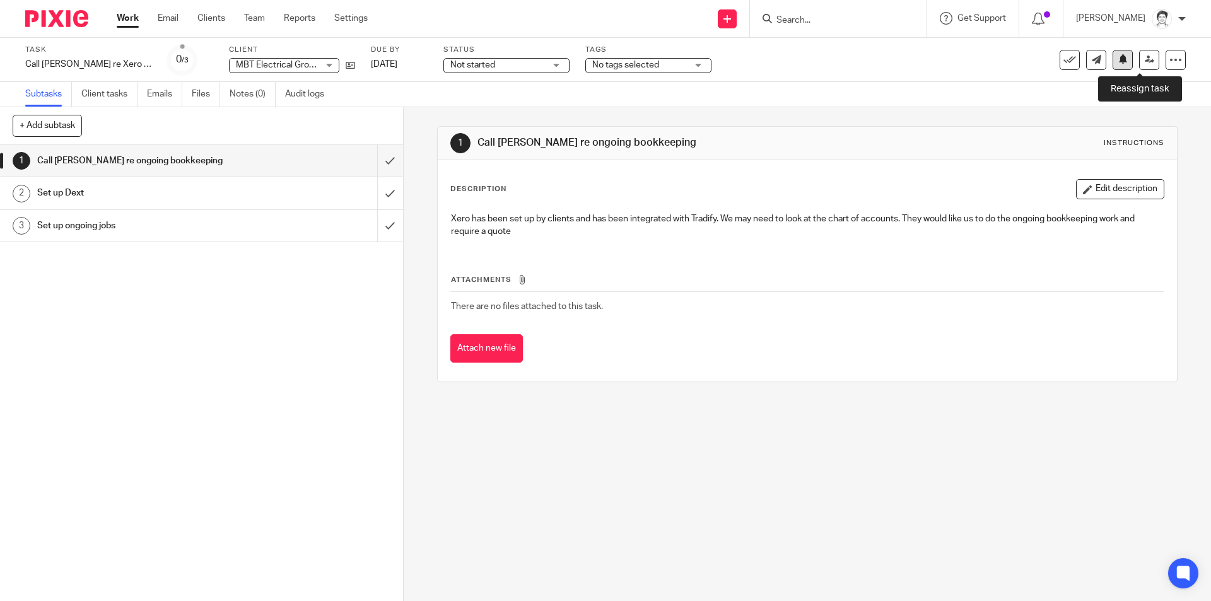
click at [1139, 61] on link at bounding box center [1149, 60] width 20 height 20
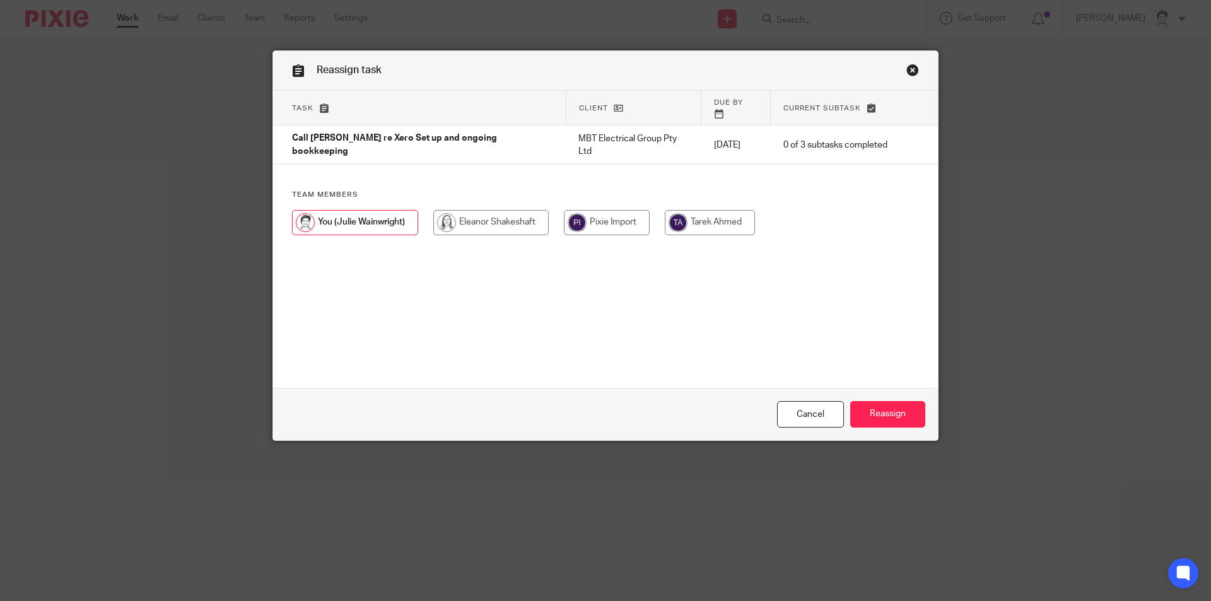
click at [486, 210] on input "radio" at bounding box center [490, 222] width 115 height 25
radio input "true"
click at [893, 412] on input "Reassign" at bounding box center [887, 414] width 75 height 27
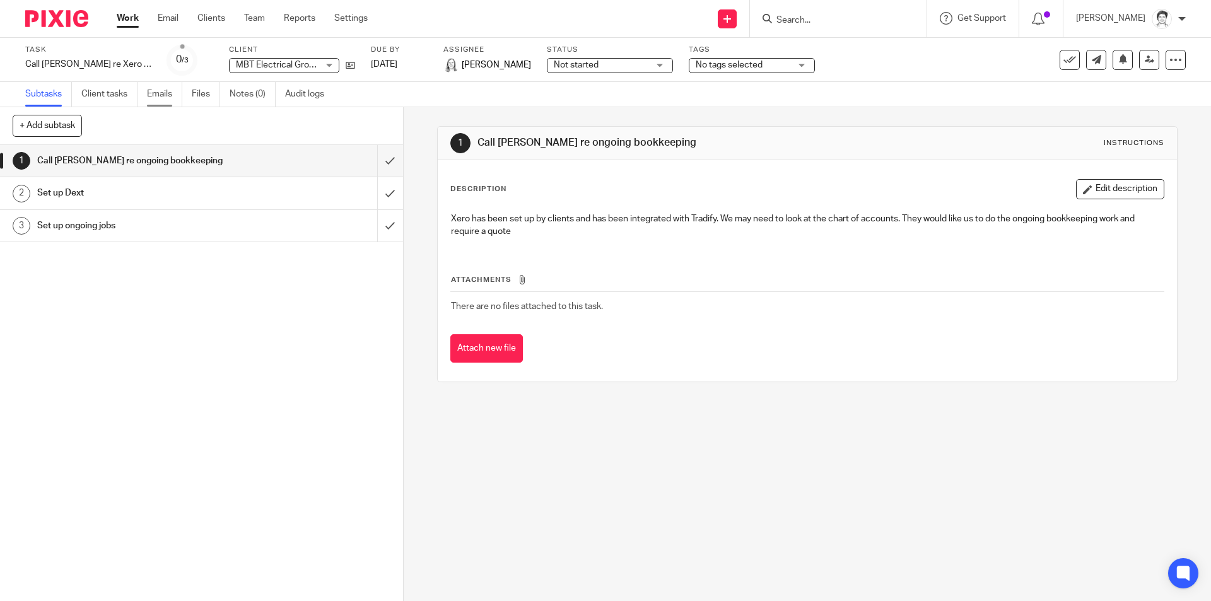
click at [160, 96] on link "Emails" at bounding box center [164, 94] width 35 height 25
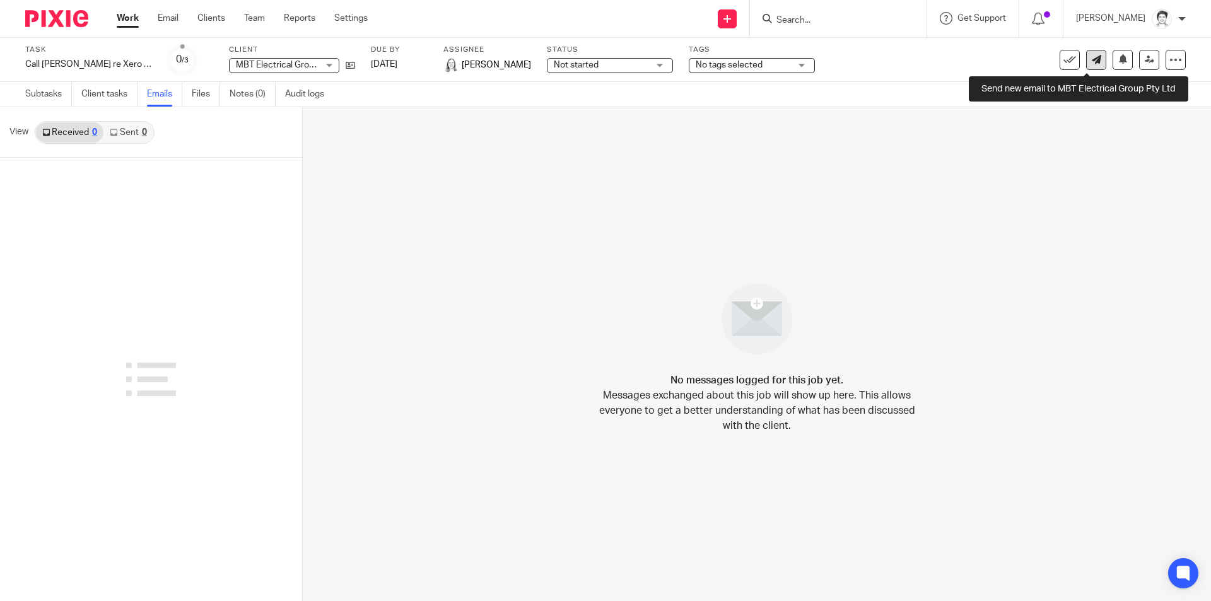
click at [1086, 67] on link at bounding box center [1096, 60] width 20 height 20
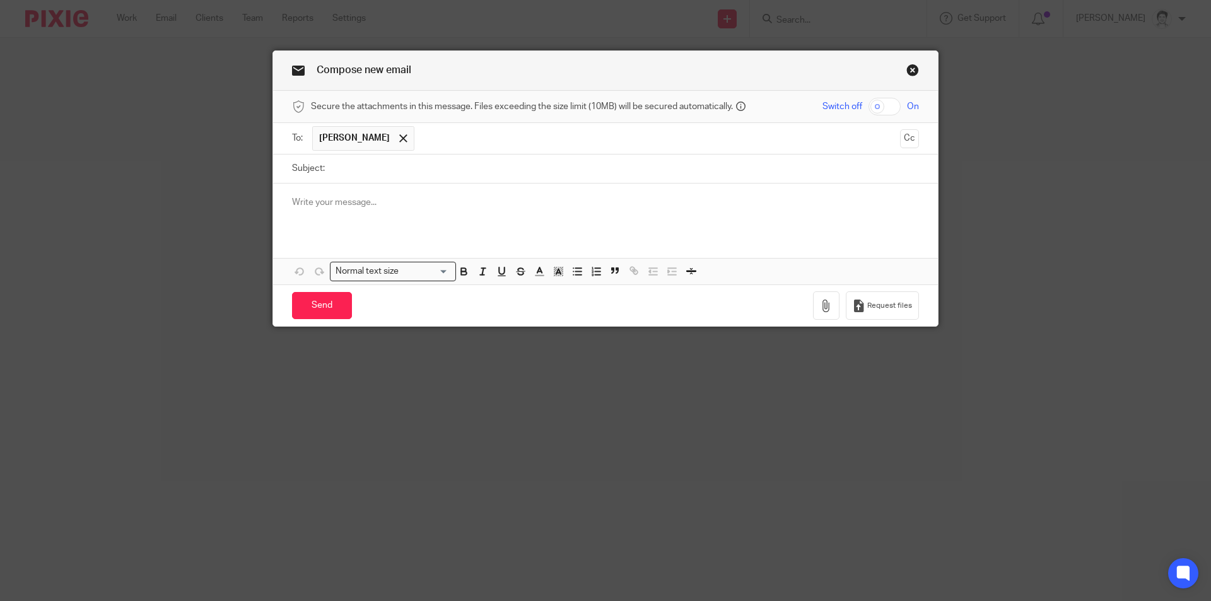
click at [399, 137] on span at bounding box center [403, 138] width 8 height 8
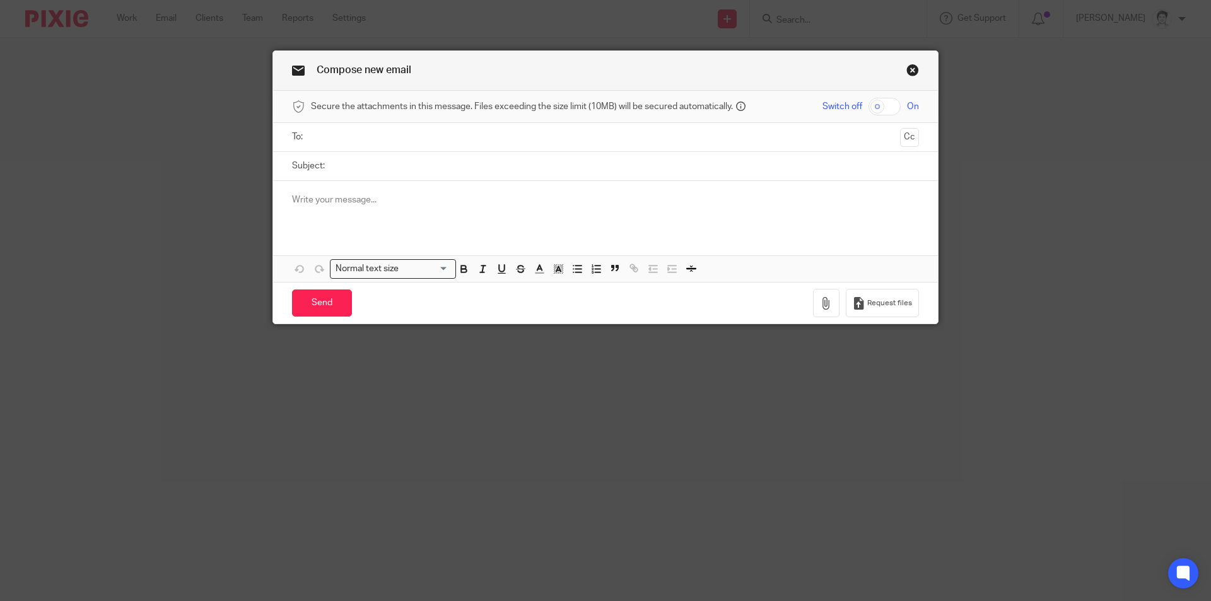
drag, startPoint x: 390, startPoint y: 139, endPoint x: 397, endPoint y: 139, distance: 6.3
click at [392, 139] on input "text" at bounding box center [605, 137] width 580 height 15
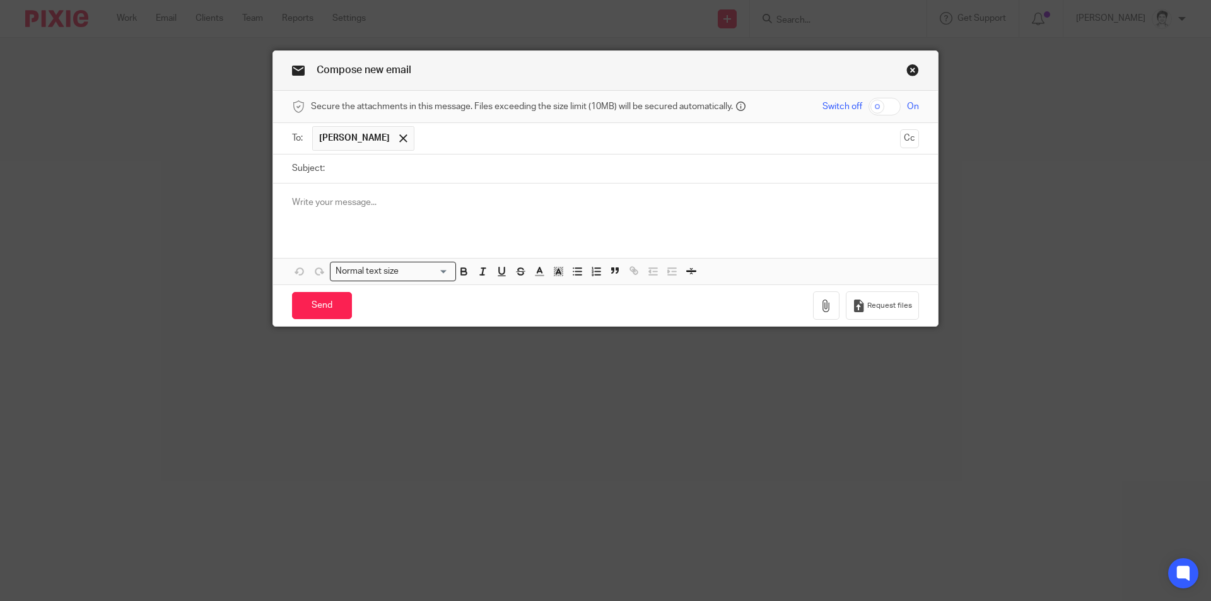
drag, startPoint x: 374, startPoint y: 177, endPoint x: 383, endPoint y: 169, distance: 11.6
click at [378, 175] on input "Subject:" at bounding box center [625, 169] width 588 height 28
type input "re ongoing bookeeping and checking Xero set up, will need Dext"
click at [341, 203] on p at bounding box center [605, 202] width 627 height 13
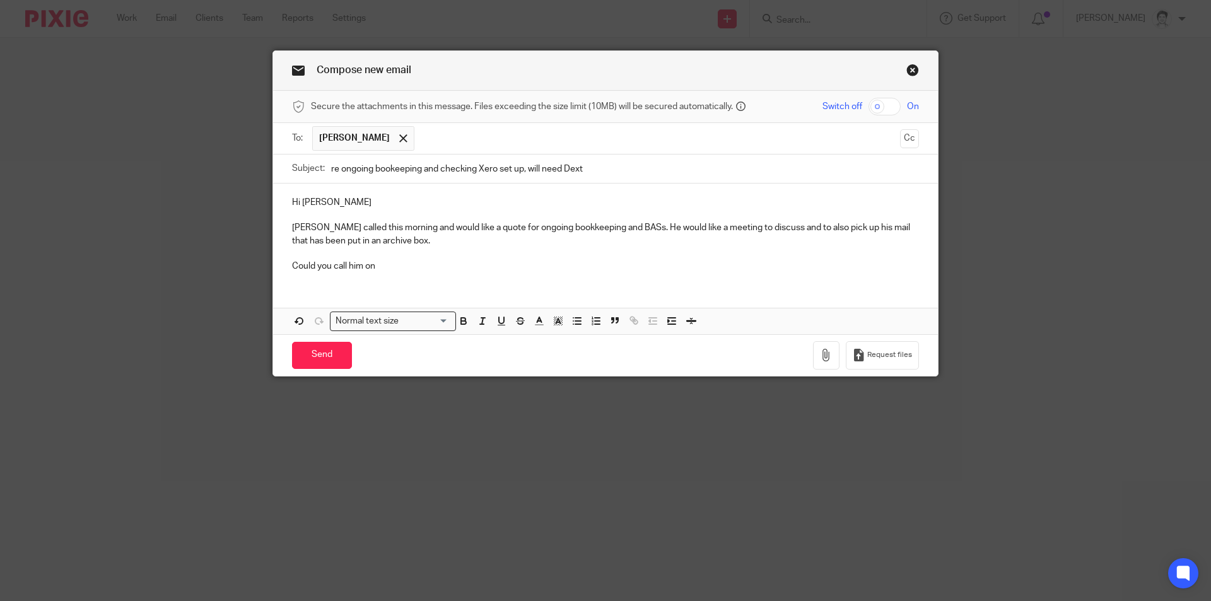
click at [395, 266] on p "Could you call him on" at bounding box center [605, 266] width 627 height 13
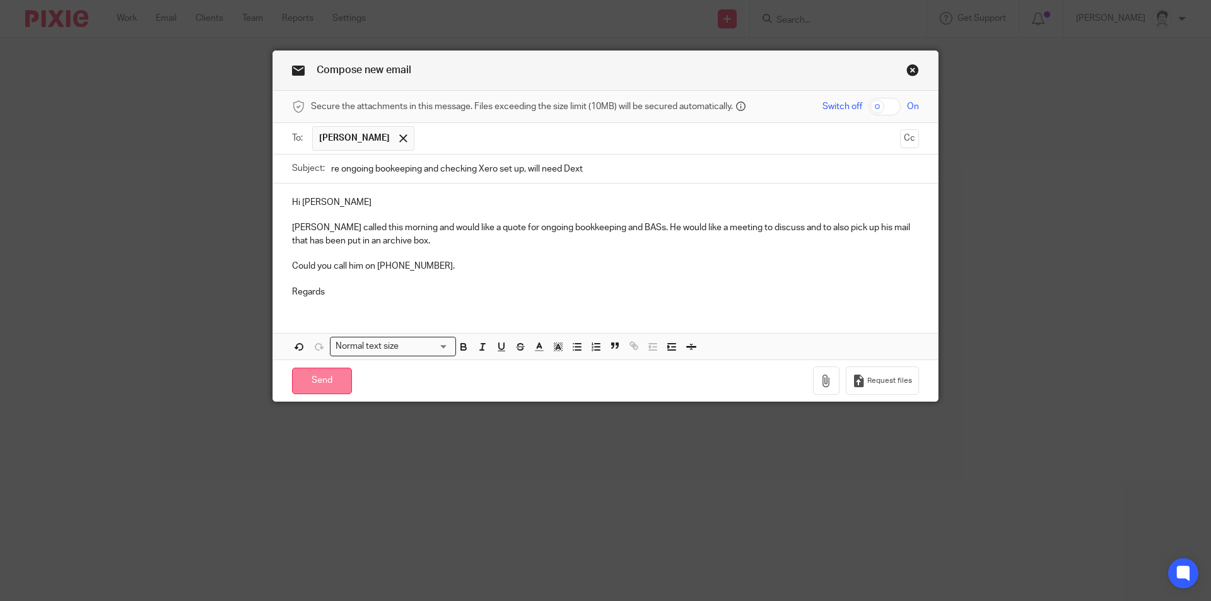
drag, startPoint x: 324, startPoint y: 390, endPoint x: 333, endPoint y: 394, distance: 9.4
click at [327, 393] on input "Send" at bounding box center [322, 381] width 60 height 27
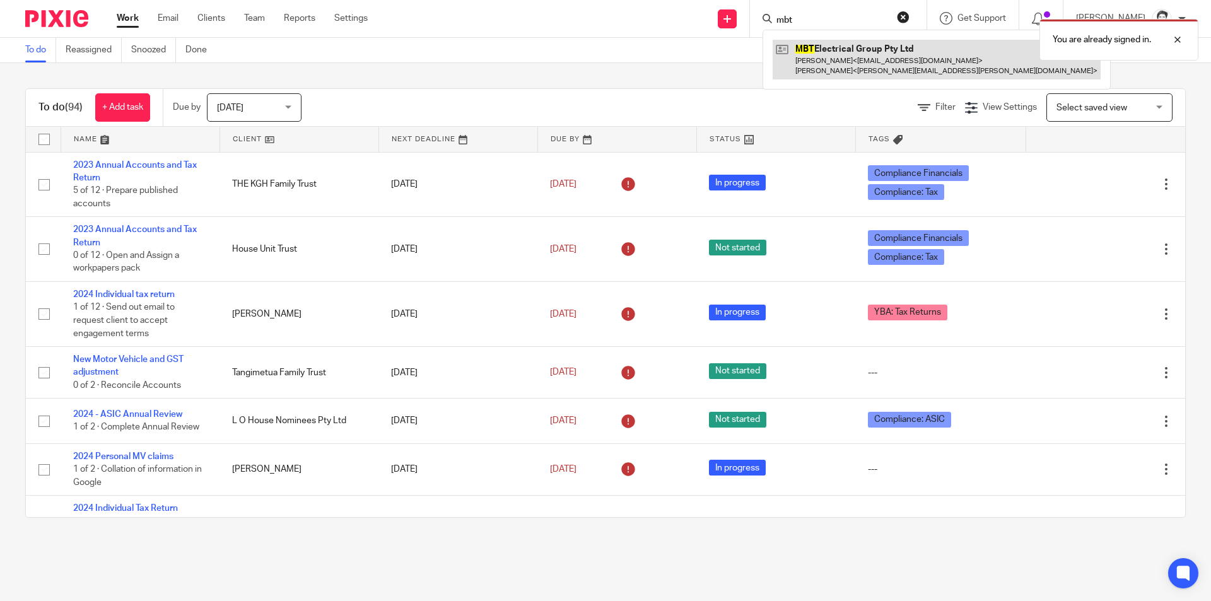
type input "mbt"
drag, startPoint x: 821, startPoint y: 65, endPoint x: 780, endPoint y: 73, distance: 41.7
click at [821, 65] on link at bounding box center [937, 59] width 328 height 39
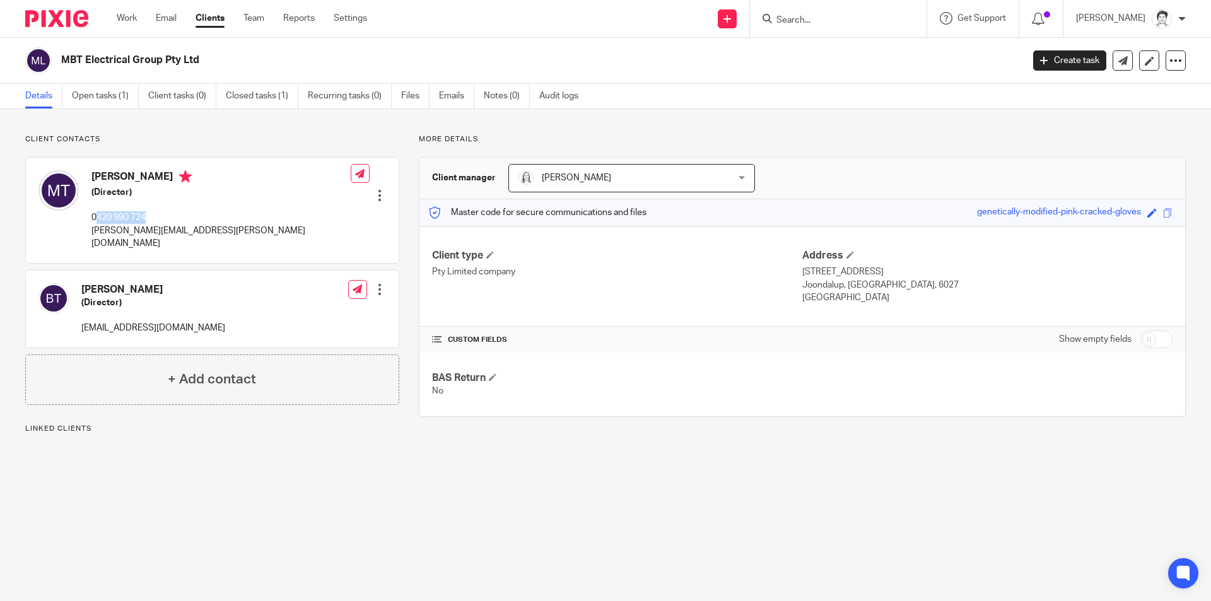
drag, startPoint x: 95, startPoint y: 216, endPoint x: 159, endPoint y: 217, distance: 63.7
click at [159, 218] on p "0420 990 724" at bounding box center [220, 217] width 259 height 13
drag, startPoint x: 85, startPoint y: 217, endPoint x: 143, endPoint y: 213, distance: 58.1
click at [143, 213] on div "[PERSON_NAME] (Director) 0420 990 724 [PERSON_NAME][EMAIL_ADDRESS][PERSON_NAME]…" at bounding box center [194, 210] width 312 height 92
click at [158, 214] on p "0420 990 724" at bounding box center [220, 217] width 259 height 13
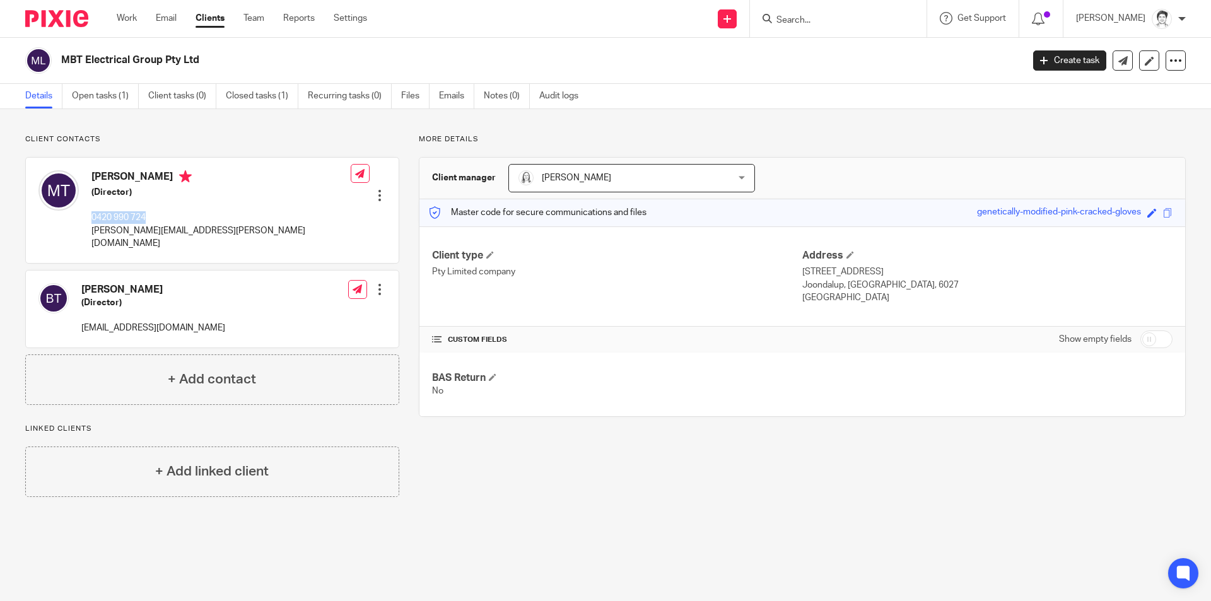
drag, startPoint x: 156, startPoint y: 214, endPoint x: 86, endPoint y: 219, distance: 69.6
click at [86, 219] on div "[PERSON_NAME] (Director) 0420 990 724 [PERSON_NAME][EMAIL_ADDRESS][PERSON_NAME]…" at bounding box center [194, 210] width 312 height 92
drag, startPoint x: 115, startPoint y: 219, endPoint x: 100, endPoint y: 218, distance: 14.5
copy p "0420 990 724"
